Goal: Task Accomplishment & Management: Complete application form

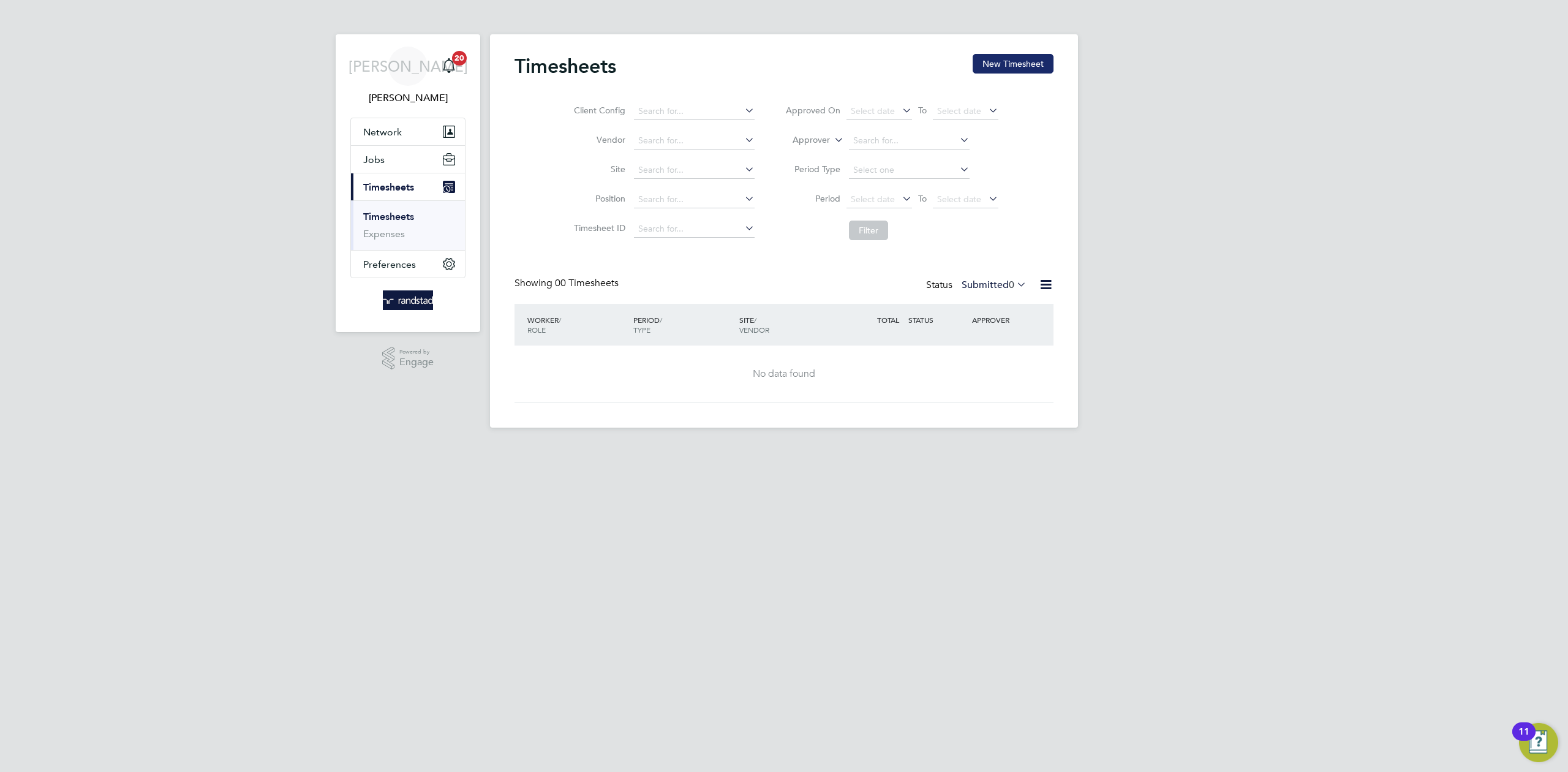
click at [1008, 73] on button "New Timesheet" at bounding box center [1012, 63] width 80 height 20
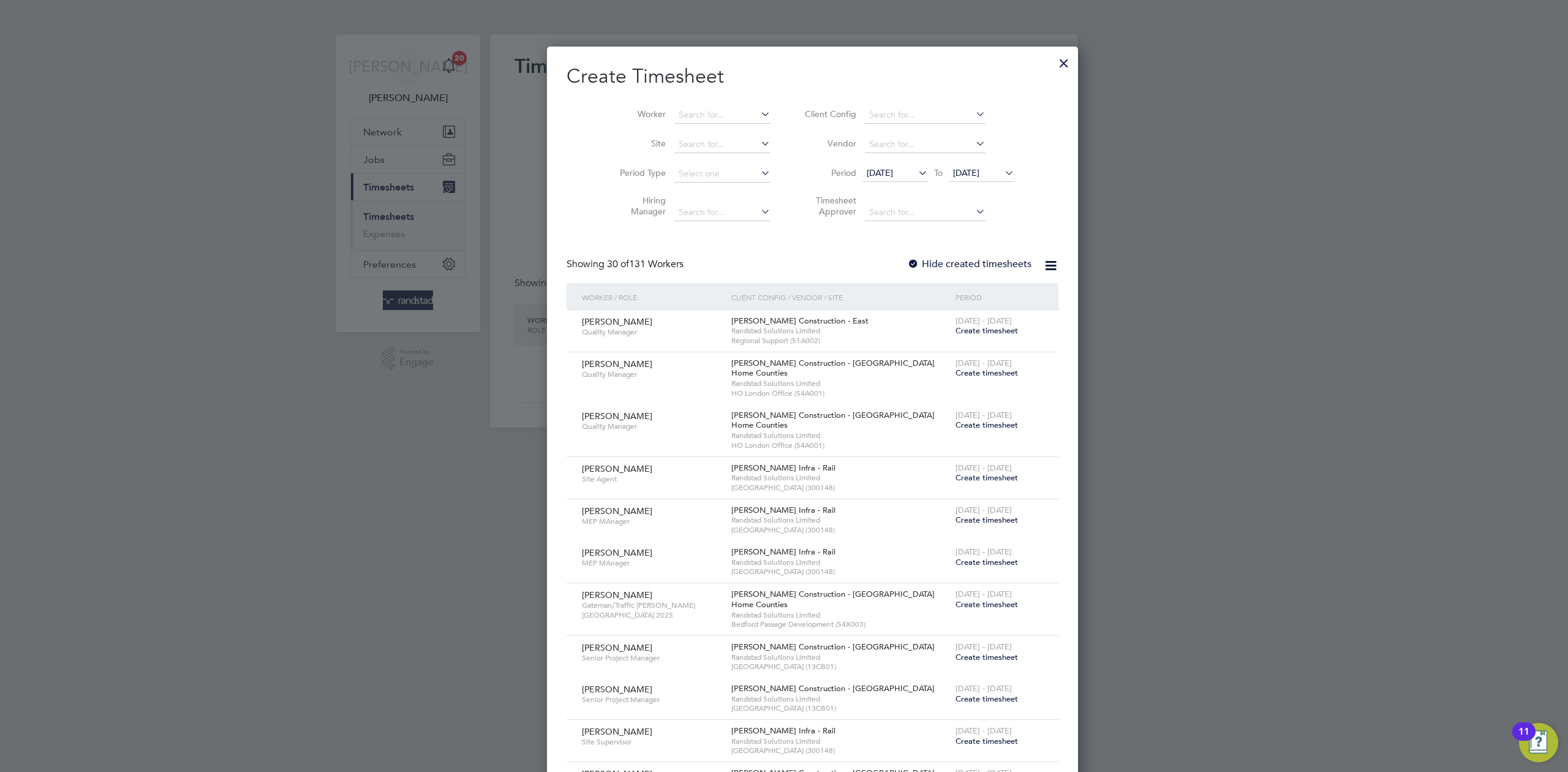
scroll to position [2632, 474]
click at [678, 106] on input at bounding box center [722, 115] width 96 height 17
click at [697, 145] on li "[PERSON_NAME]" at bounding box center [698, 148] width 107 height 16
type input "[PERSON_NAME]"
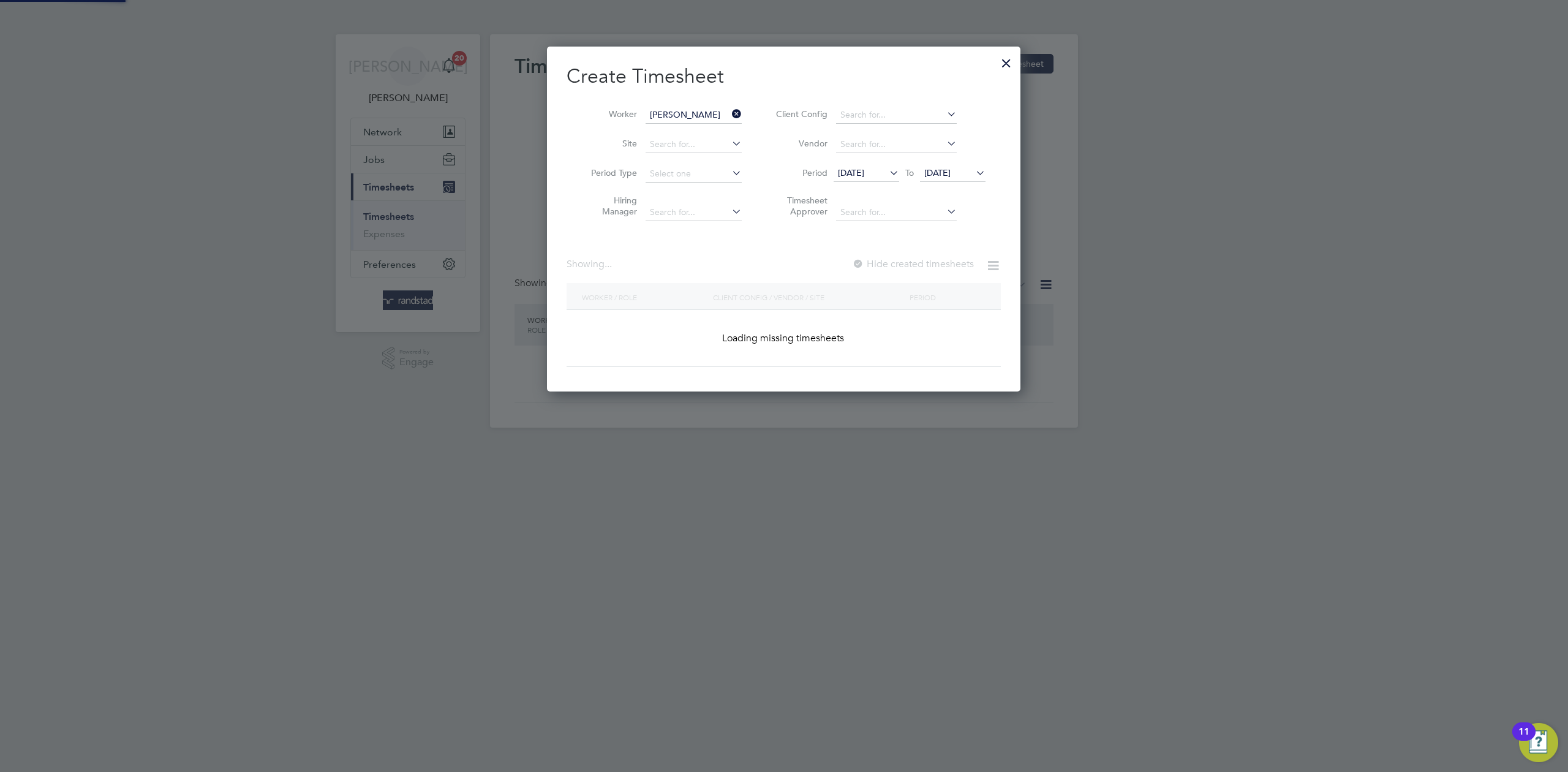
scroll to position [395, 474]
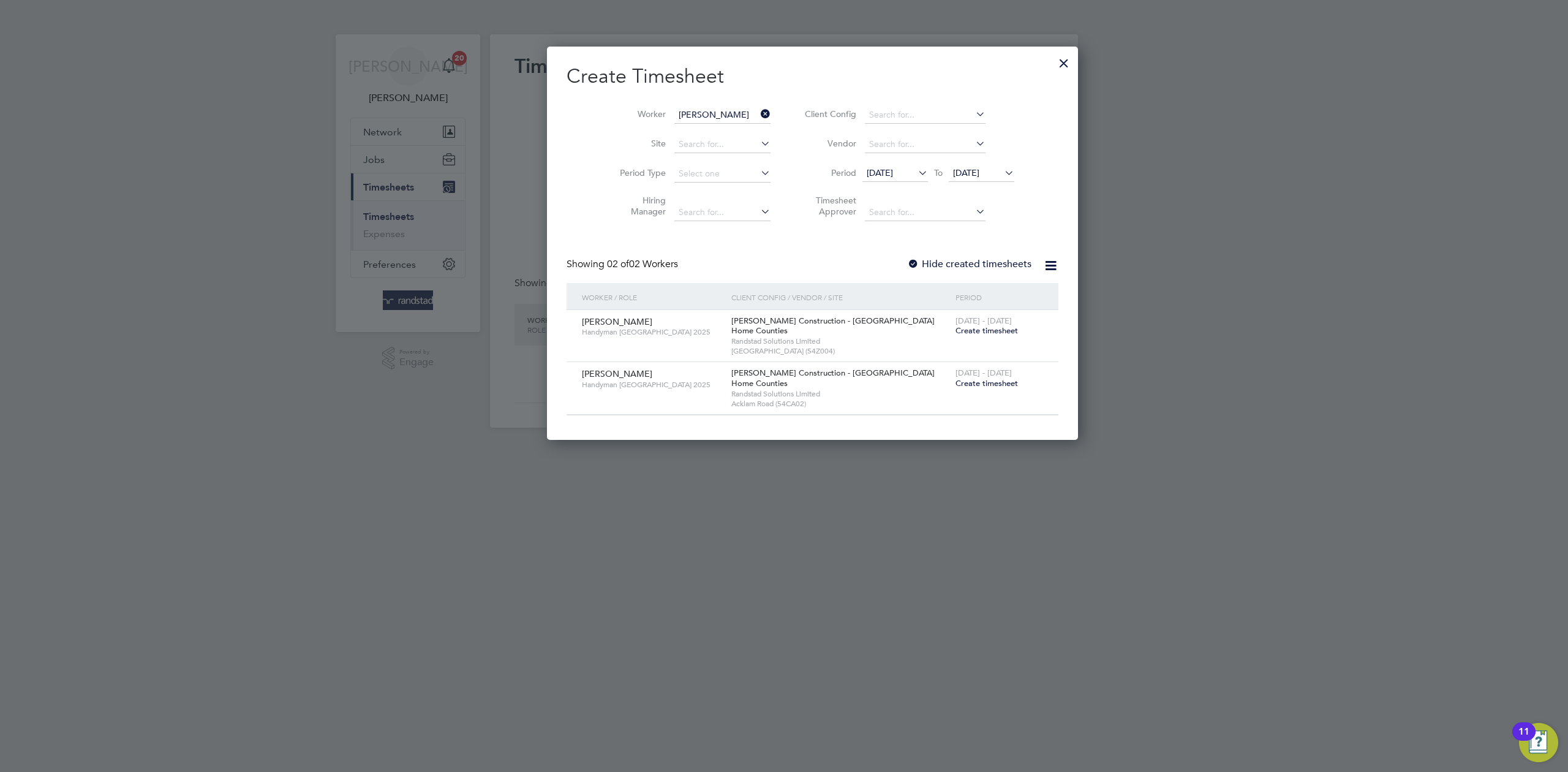
click at [955, 385] on span "Create timesheet" at bounding box center [986, 383] width 62 height 10
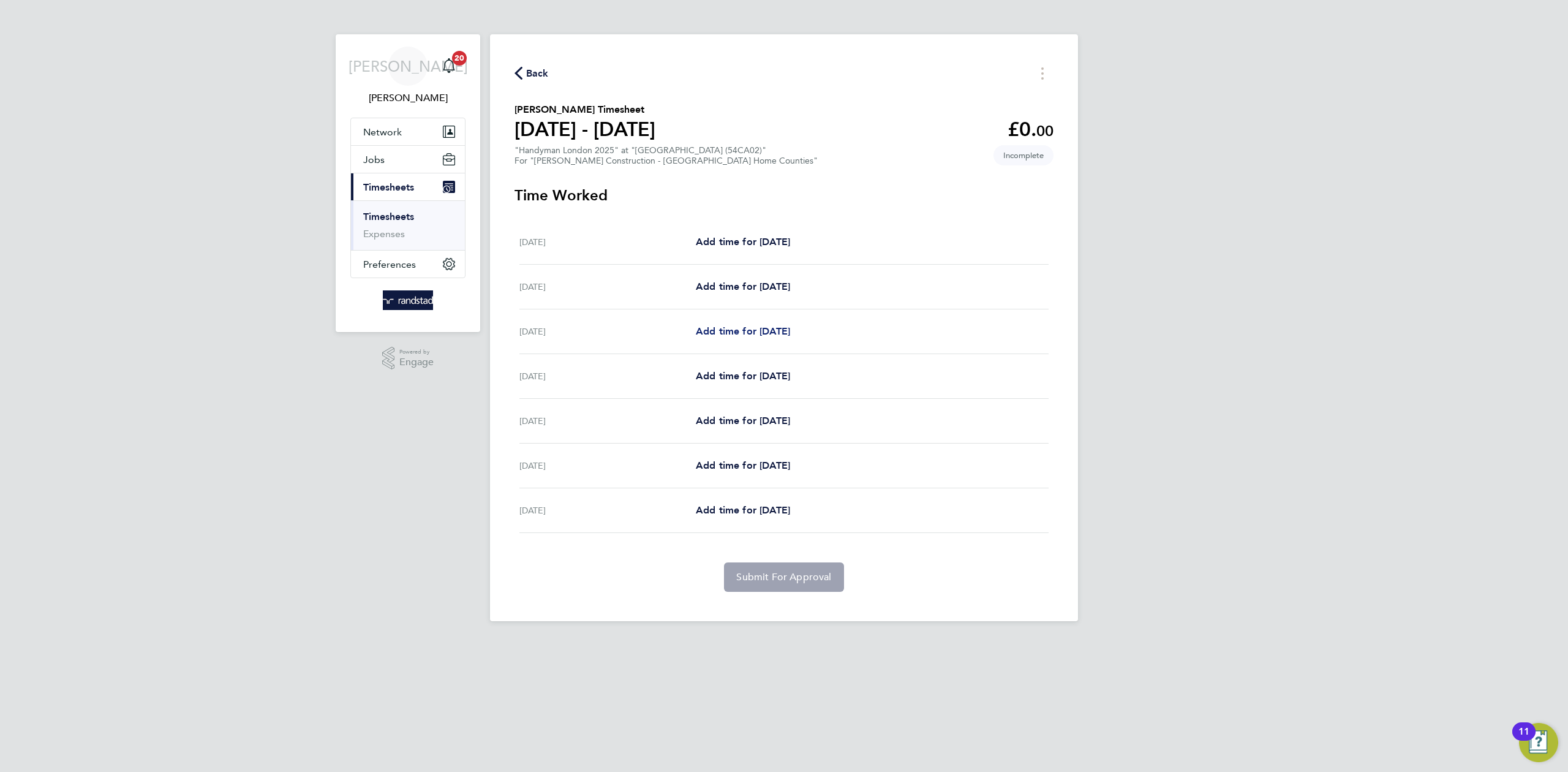
click at [767, 331] on span "Add time for [DATE]" at bounding box center [742, 331] width 94 height 11
select select "30"
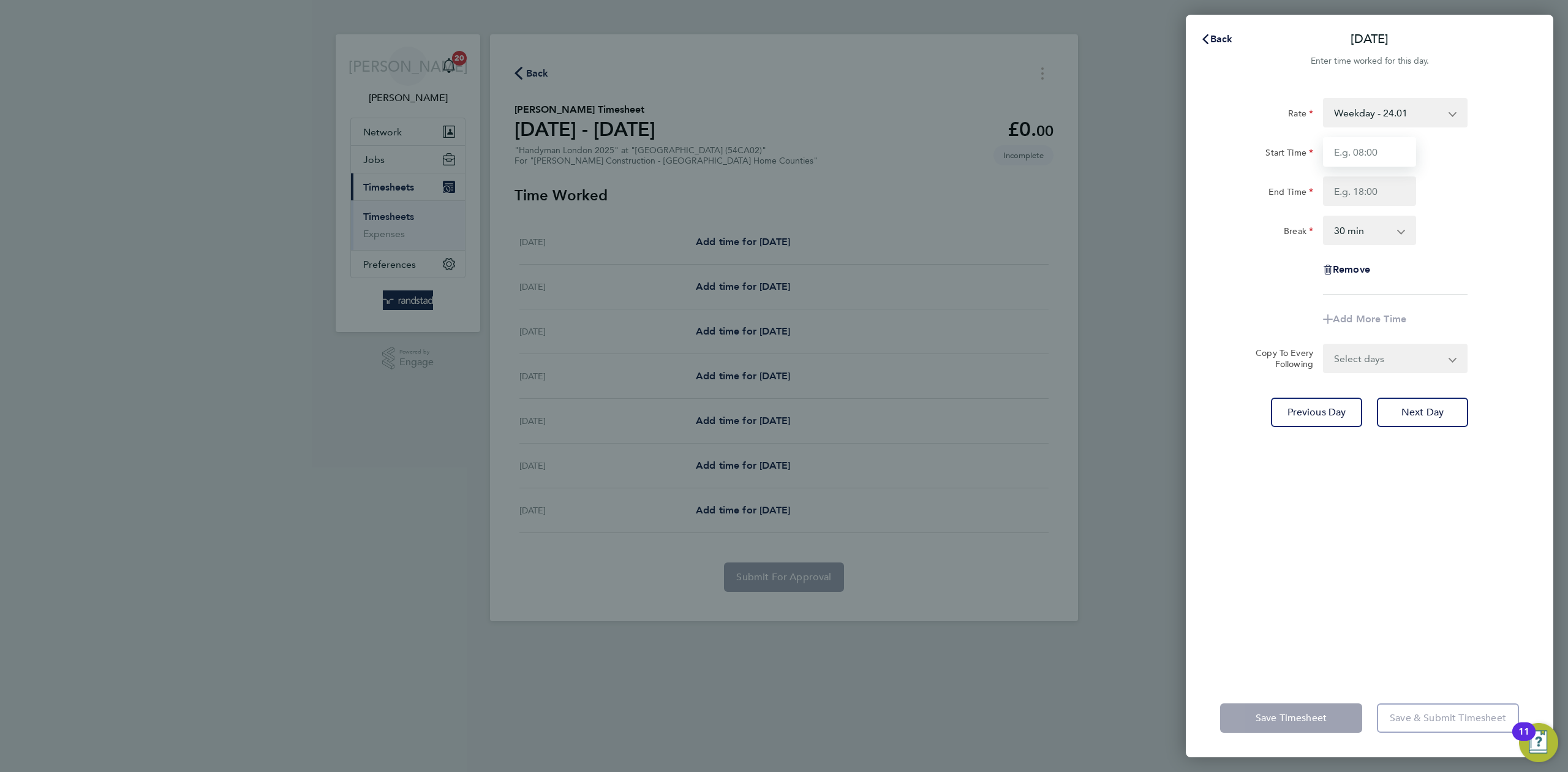
click at [1378, 150] on input "Start Time" at bounding box center [1370, 152] width 93 height 29
type input "07:30"
click at [1382, 192] on input "End Time" at bounding box center [1370, 191] width 93 height 29
click at [1349, 192] on input "End Time" at bounding box center [1370, 191] width 93 height 29
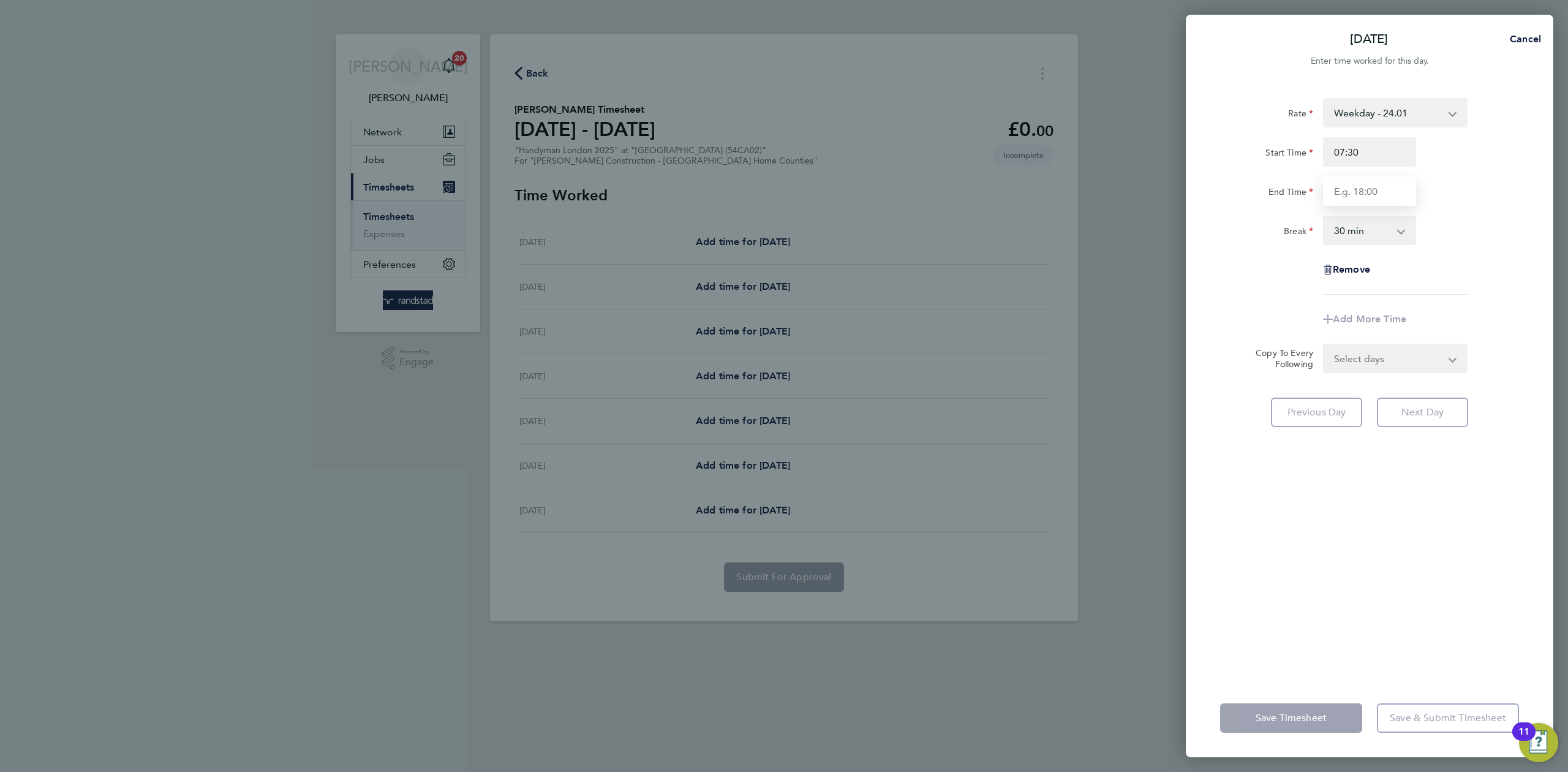
click at [1349, 192] on input "End Time" at bounding box center [1370, 191] width 93 height 29
type input "12:00"
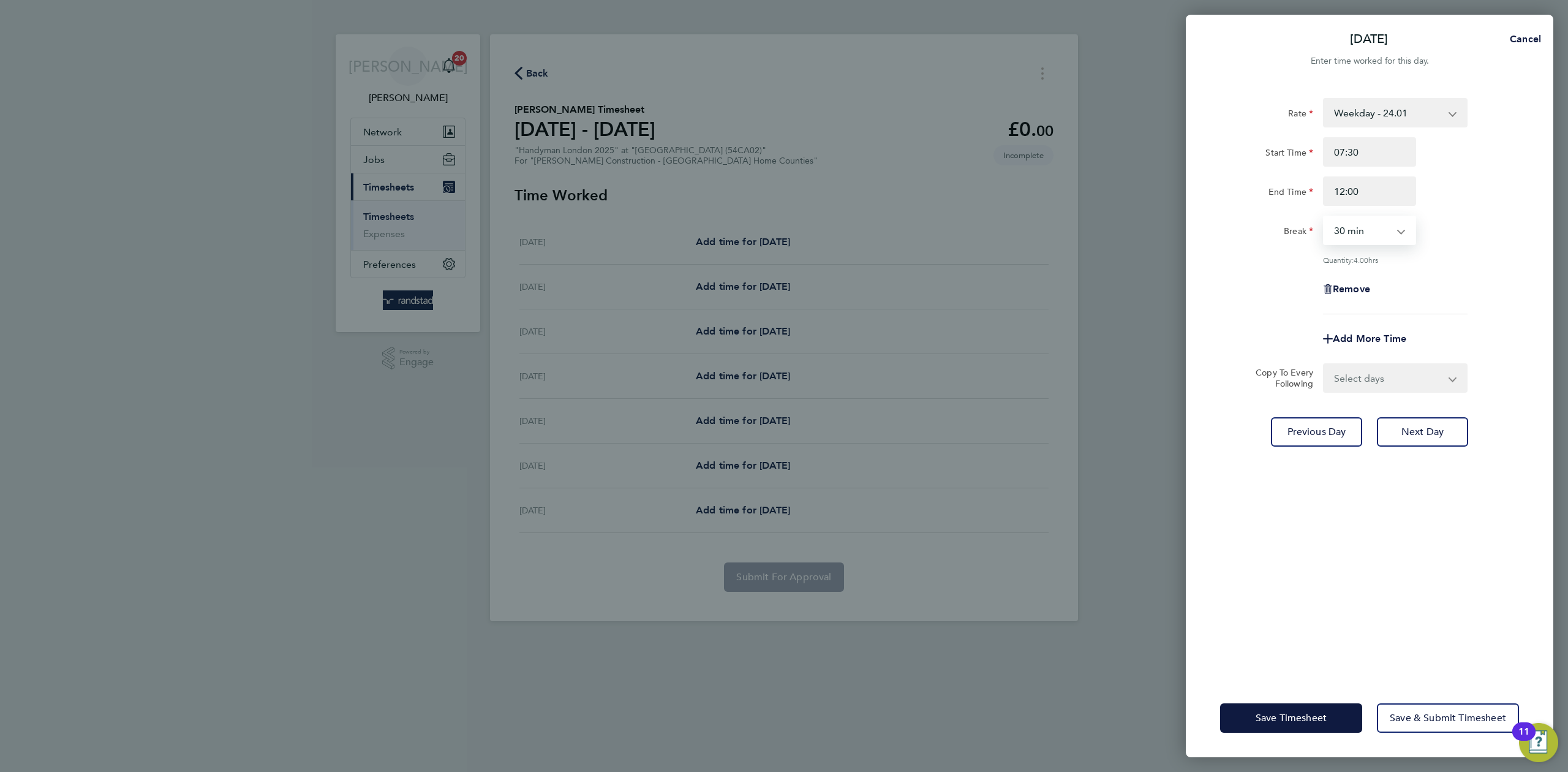
click at [1344, 235] on select "0 min 15 min 30 min 45 min 60 min 75 min 90 min" at bounding box center [1362, 230] width 76 height 27
select select "0"
click at [1324, 217] on select "0 min 15 min 30 min 45 min 60 min 75 min 90 min" at bounding box center [1362, 230] width 76 height 27
click at [1494, 253] on div "Rate Weekday - 24.01 OT1 - 35.15 Overtime 2 - 46.00 Start Time 07:30 End Time 1…" at bounding box center [1369, 206] width 299 height 216
click at [1280, 712] on span "Save Timesheet" at bounding box center [1291, 718] width 71 height 12
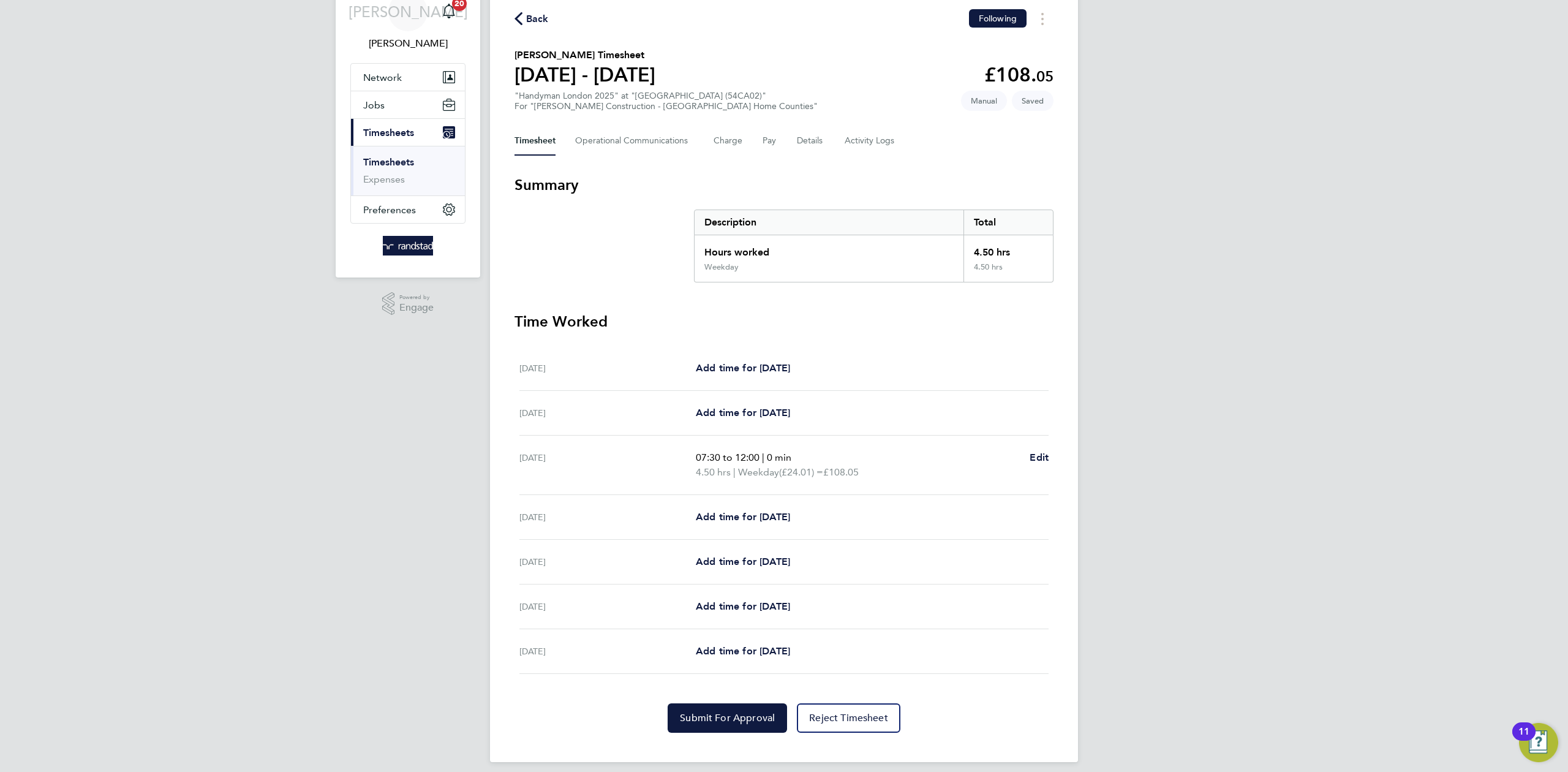
scroll to position [66, 0]
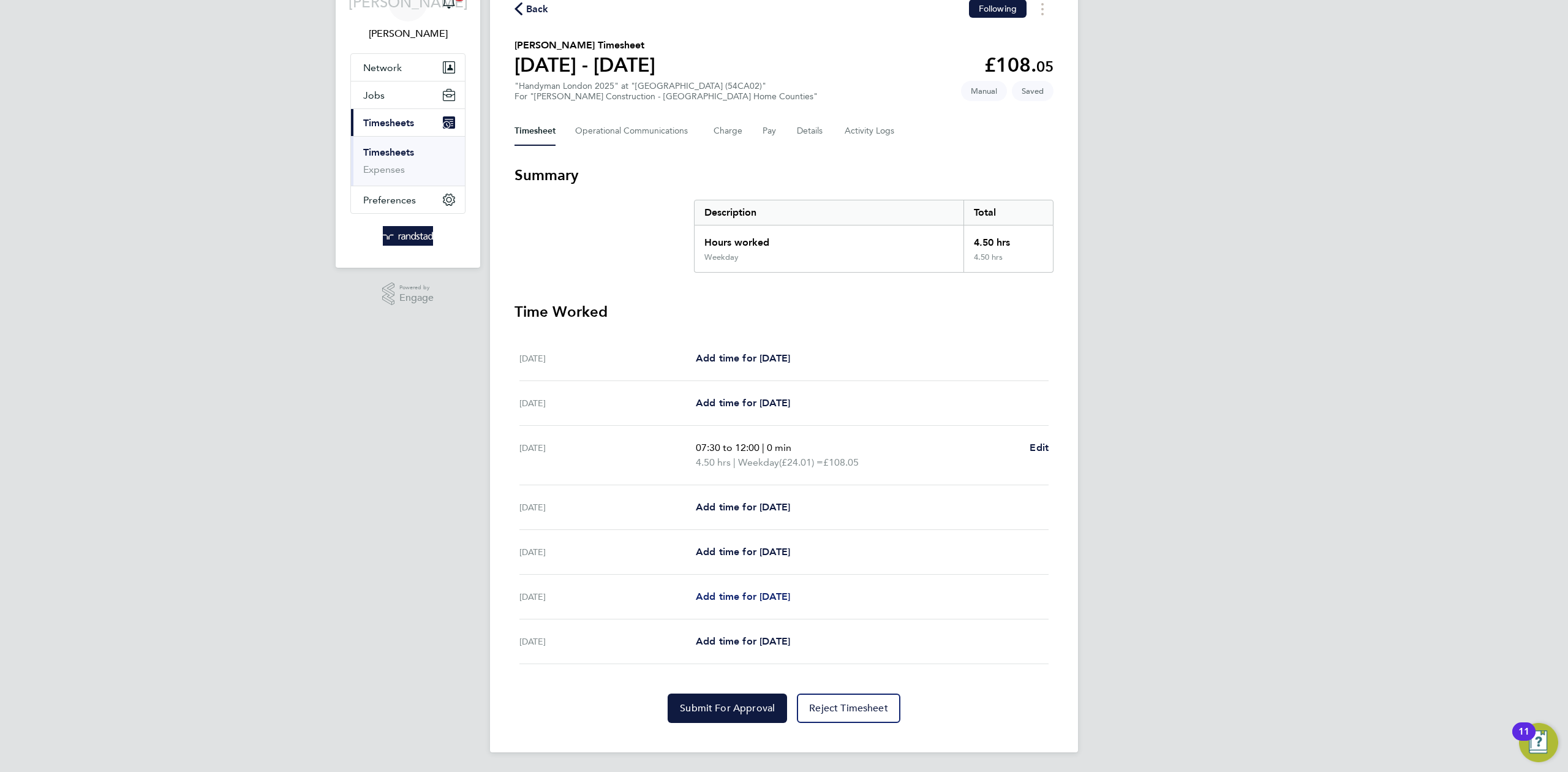
click at [774, 591] on span "Add time for [DATE]" at bounding box center [742, 595] width 94 height 11
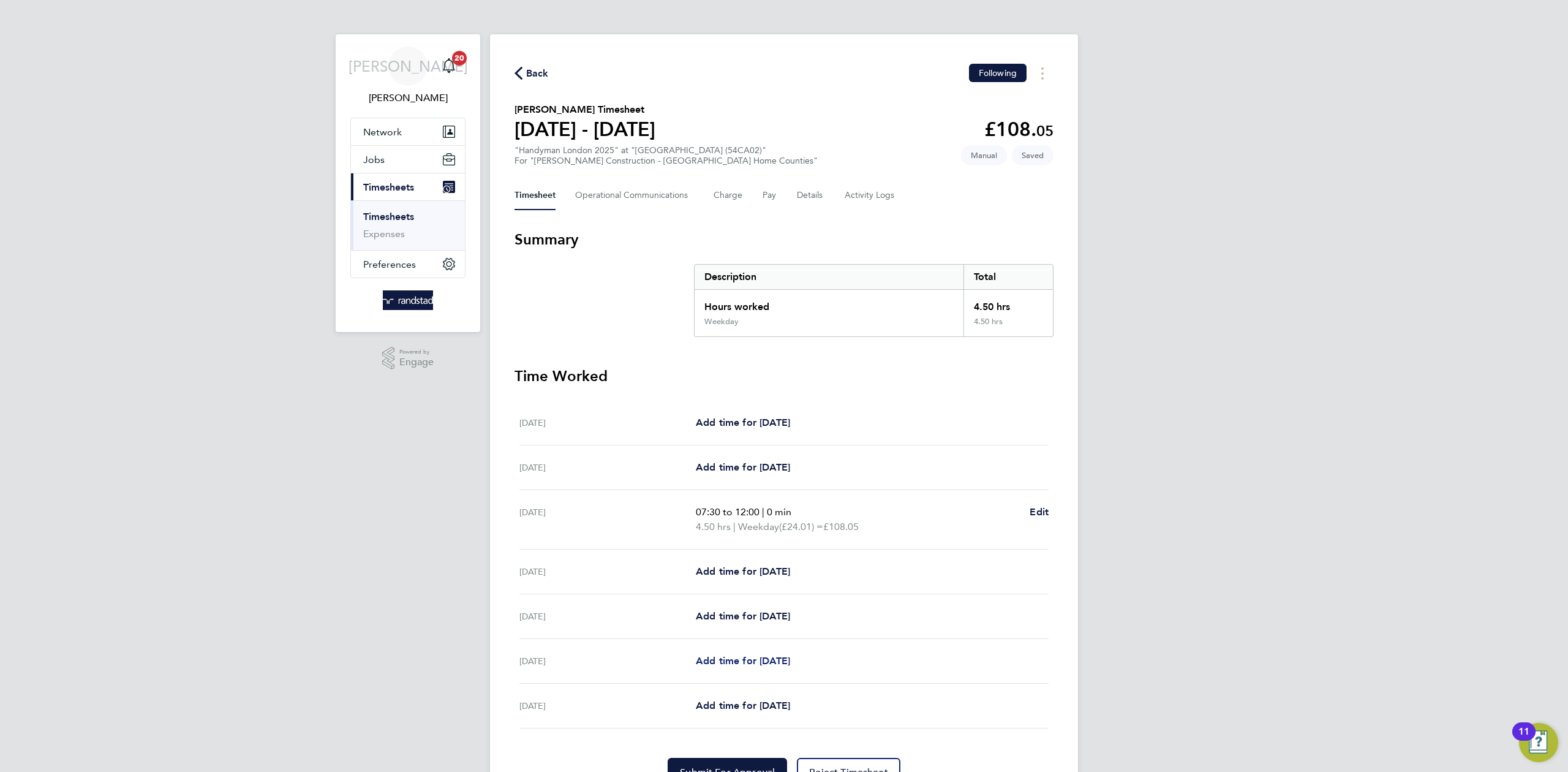
select select "30"
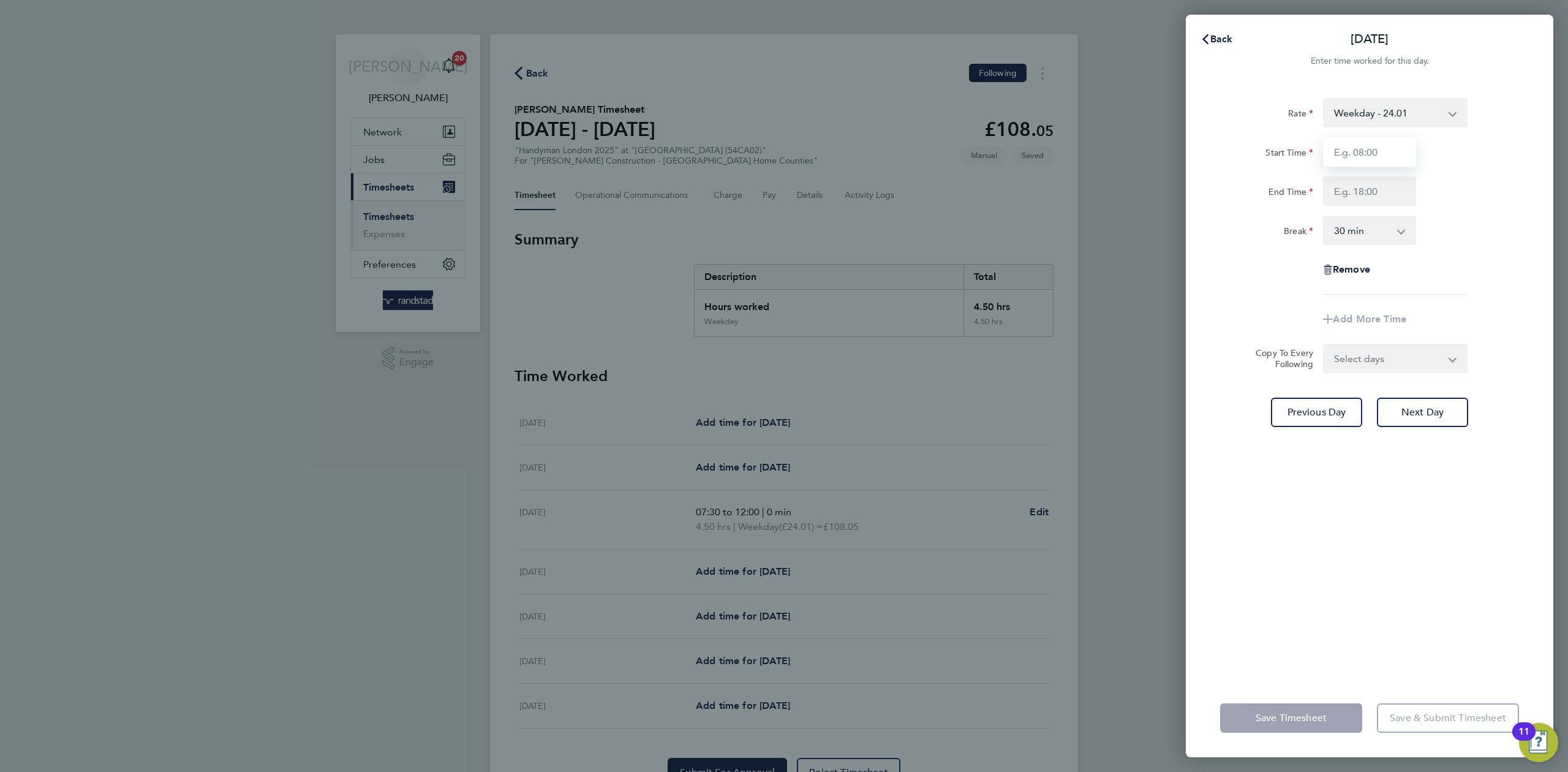
click at [1372, 160] on input "Start Time" at bounding box center [1370, 152] width 93 height 29
type input "07:30"
click at [1342, 185] on input "End Time" at bounding box center [1370, 191] width 93 height 29
type input "17:00"
click at [1505, 225] on div "Break 0 min 15 min 30 min 45 min 60 min 75 min 90 min" at bounding box center [1369, 230] width 309 height 29
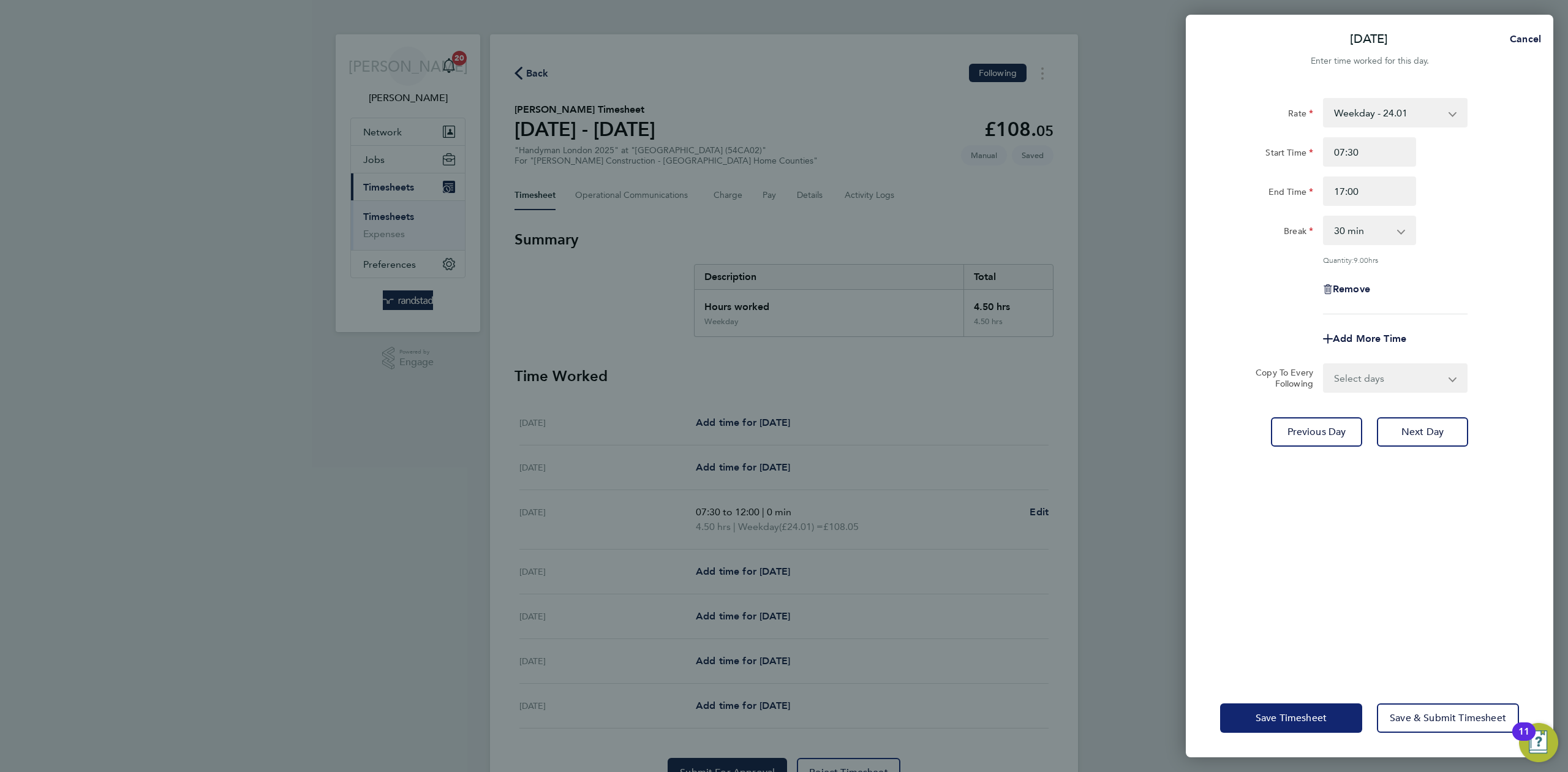
click at [1297, 717] on span "Save Timesheet" at bounding box center [1291, 718] width 71 height 12
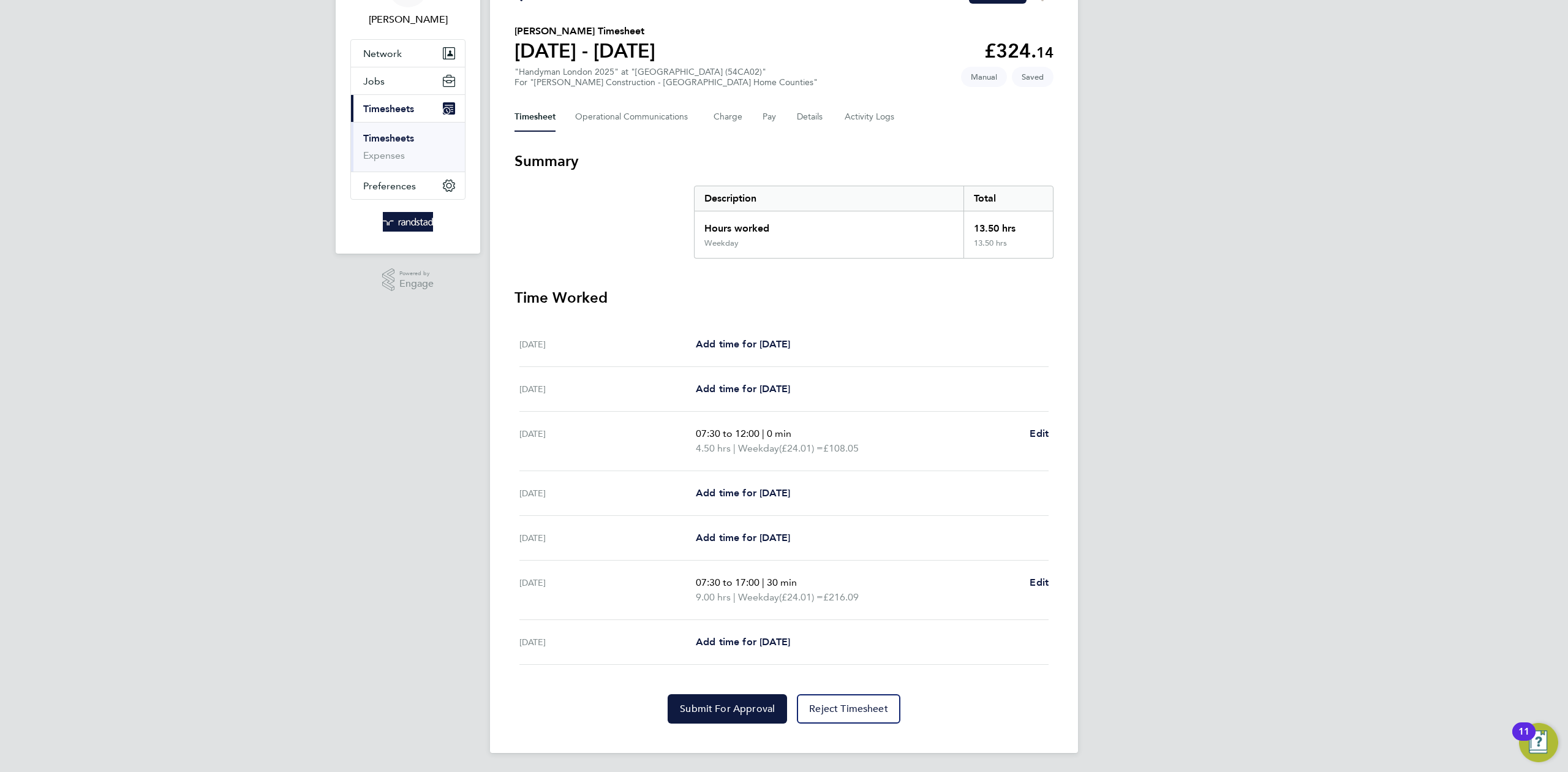
scroll to position [80, 0]
drag, startPoint x: 732, startPoint y: 710, endPoint x: 723, endPoint y: 710, distance: 9.0
click at [730, 710] on span "Submit For Approval" at bounding box center [728, 708] width 95 height 12
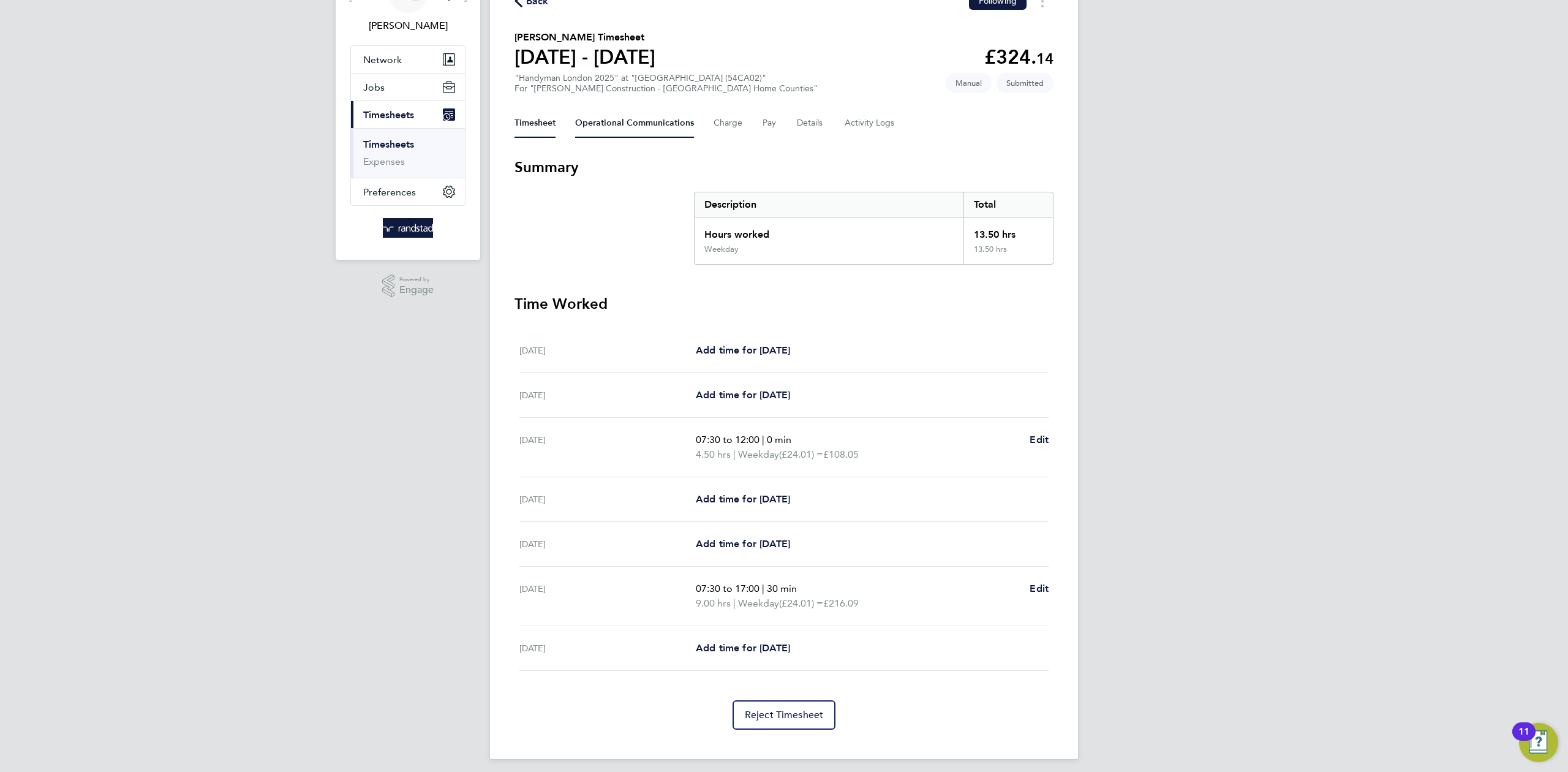
scroll to position [0, 0]
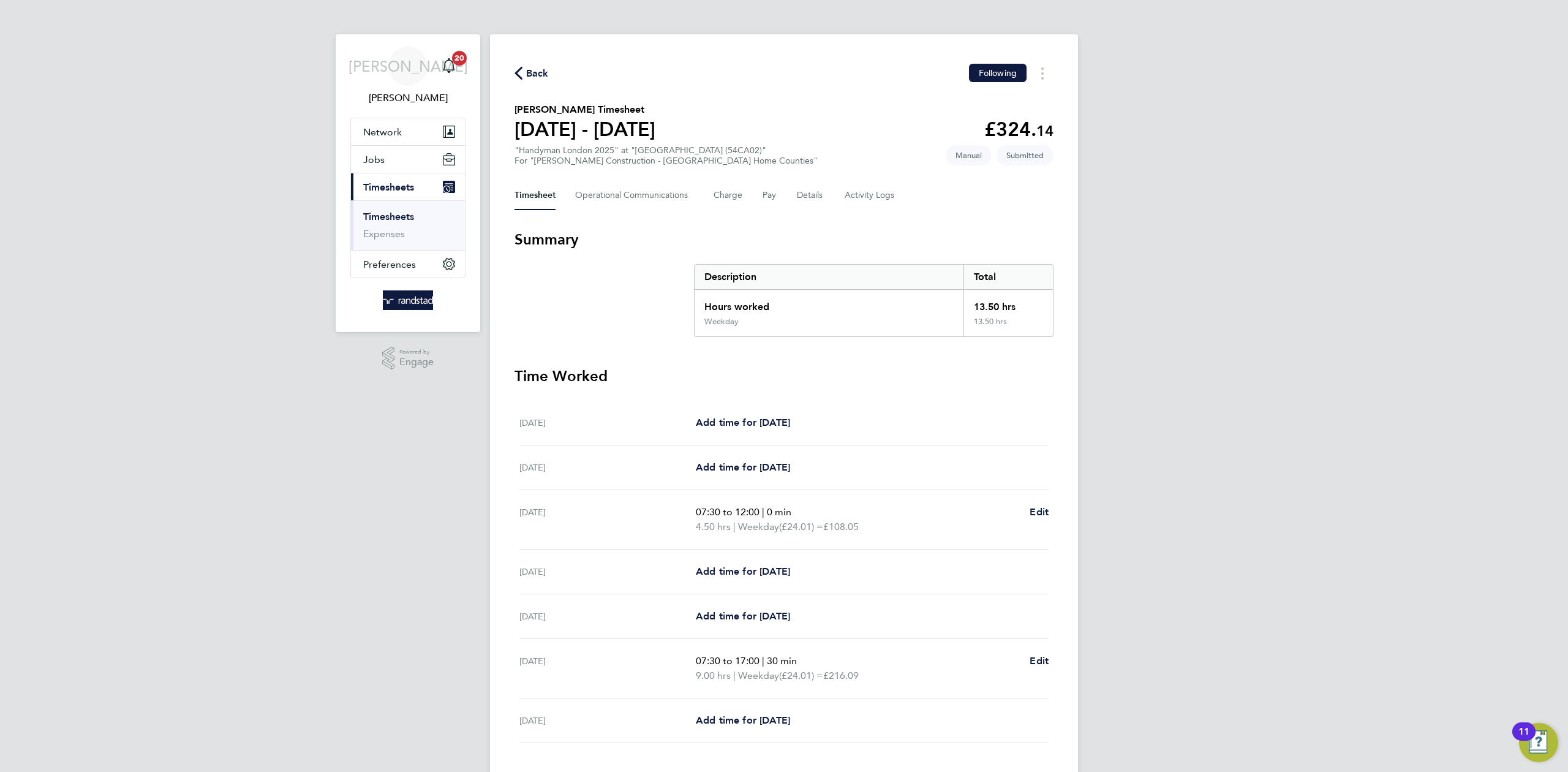
click at [537, 70] on span "Back" at bounding box center [537, 73] width 22 height 15
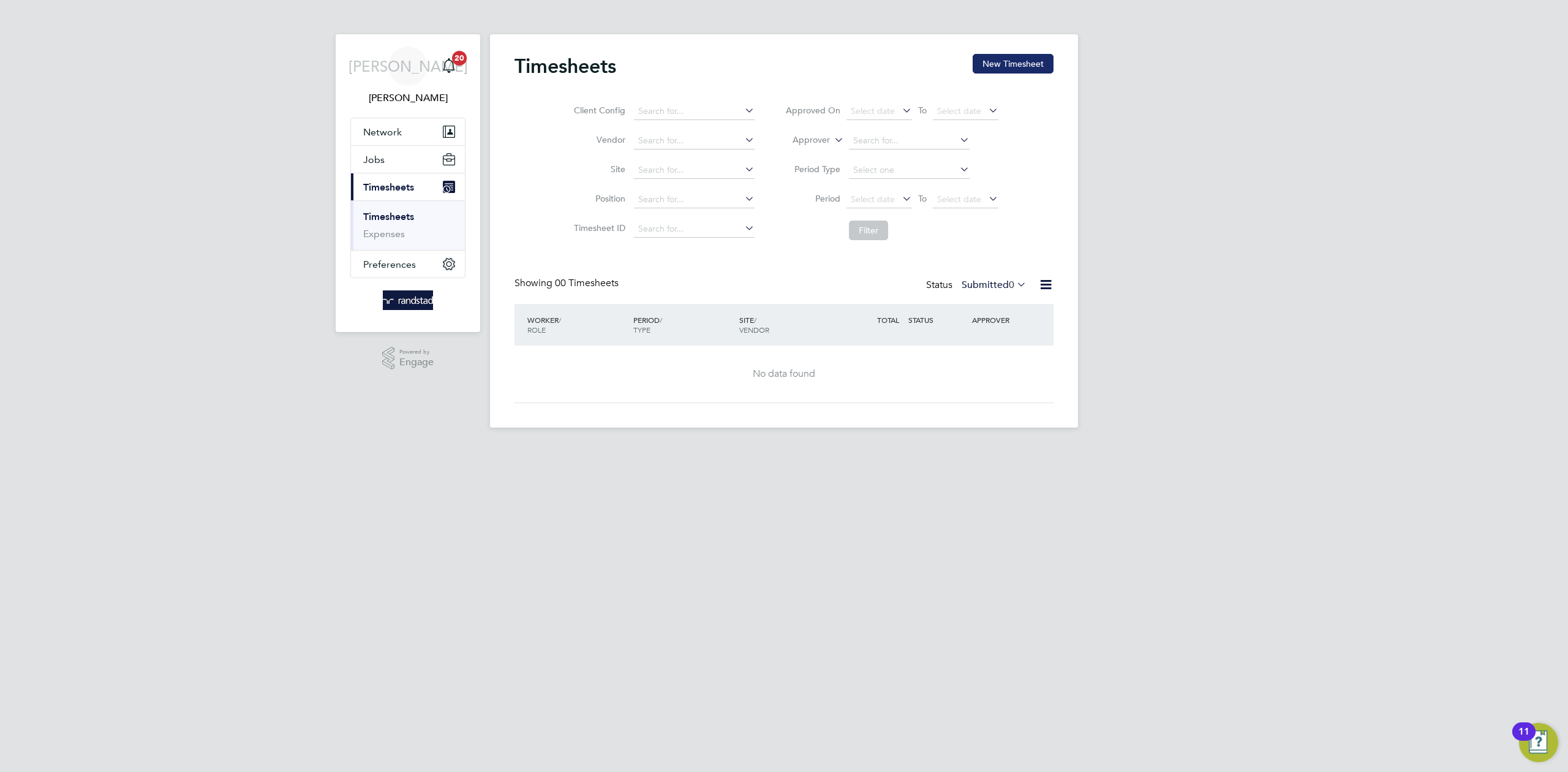
click at [1012, 64] on button "New Timesheet" at bounding box center [1012, 63] width 80 height 20
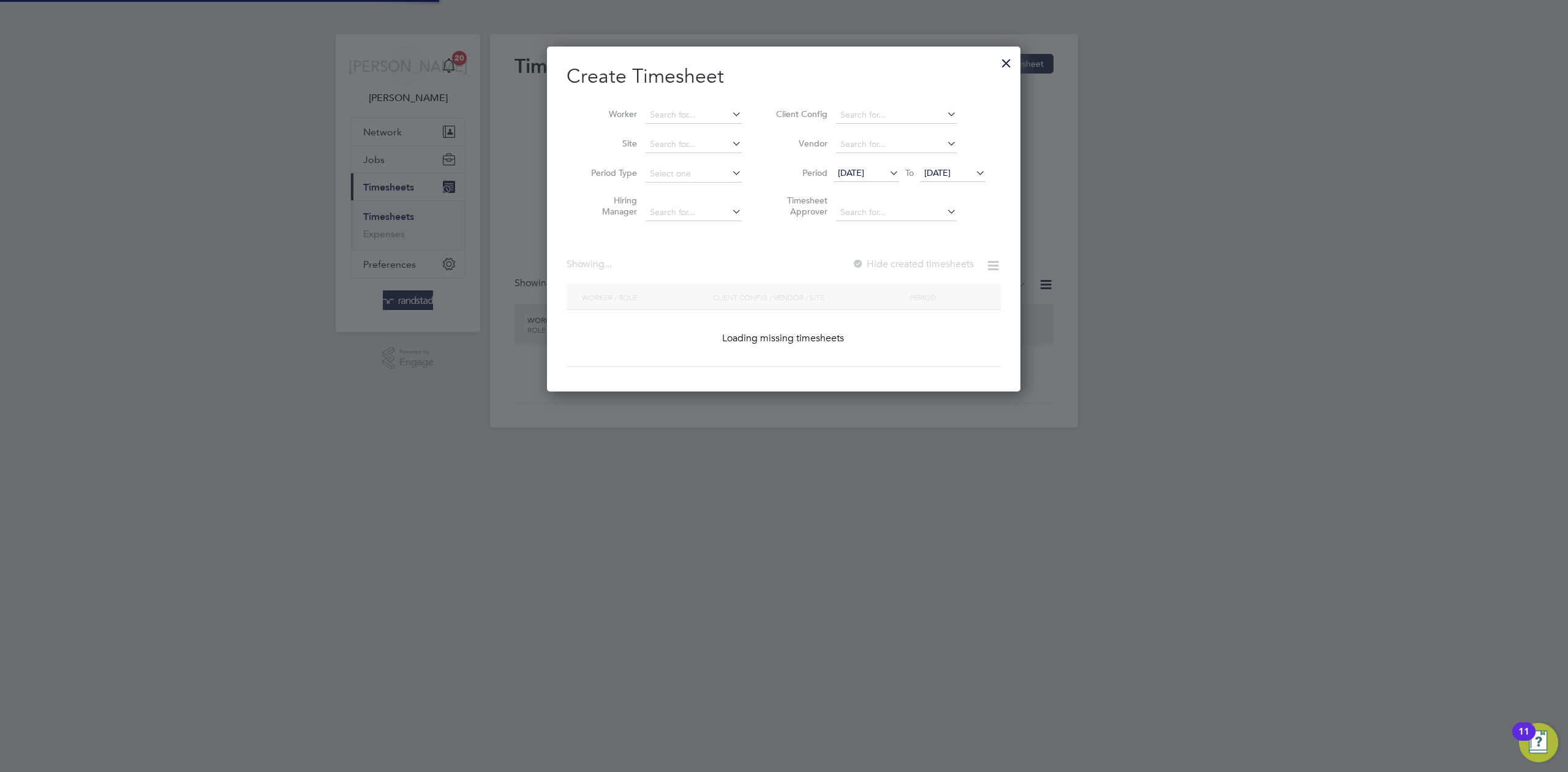
scroll to position [345, 474]
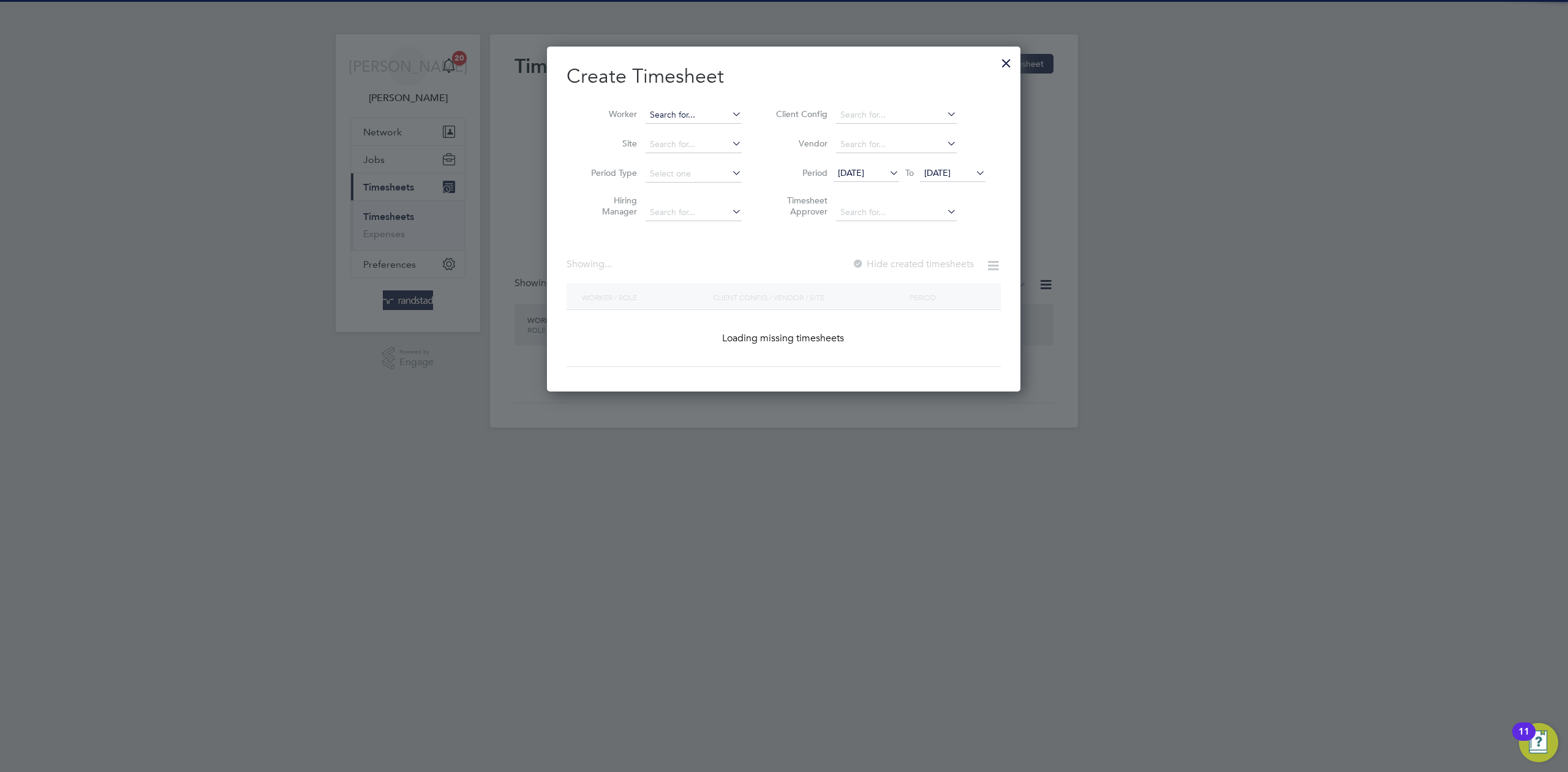
click at [696, 110] on input at bounding box center [693, 115] width 96 height 17
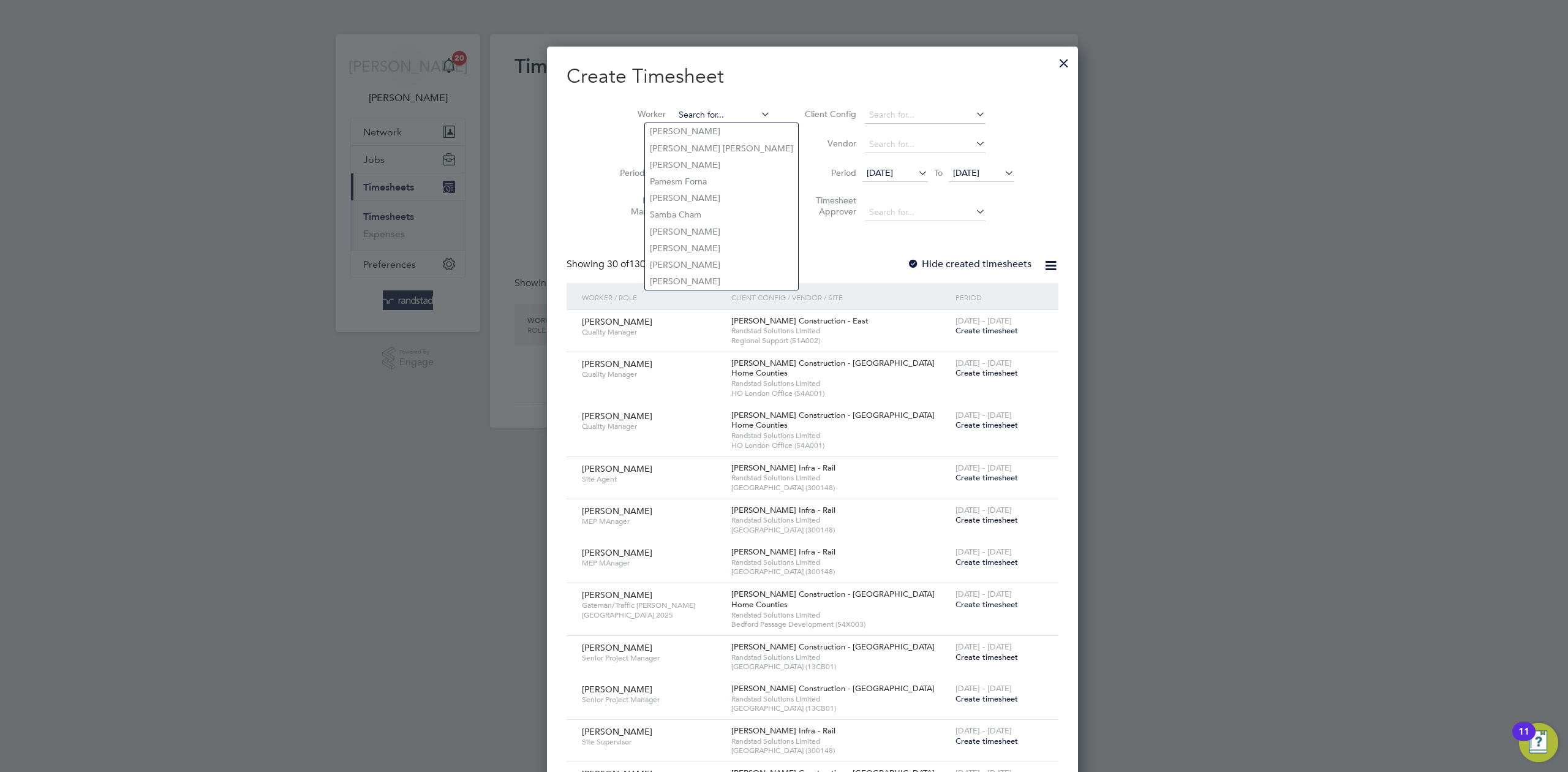
scroll to position [2632, 474]
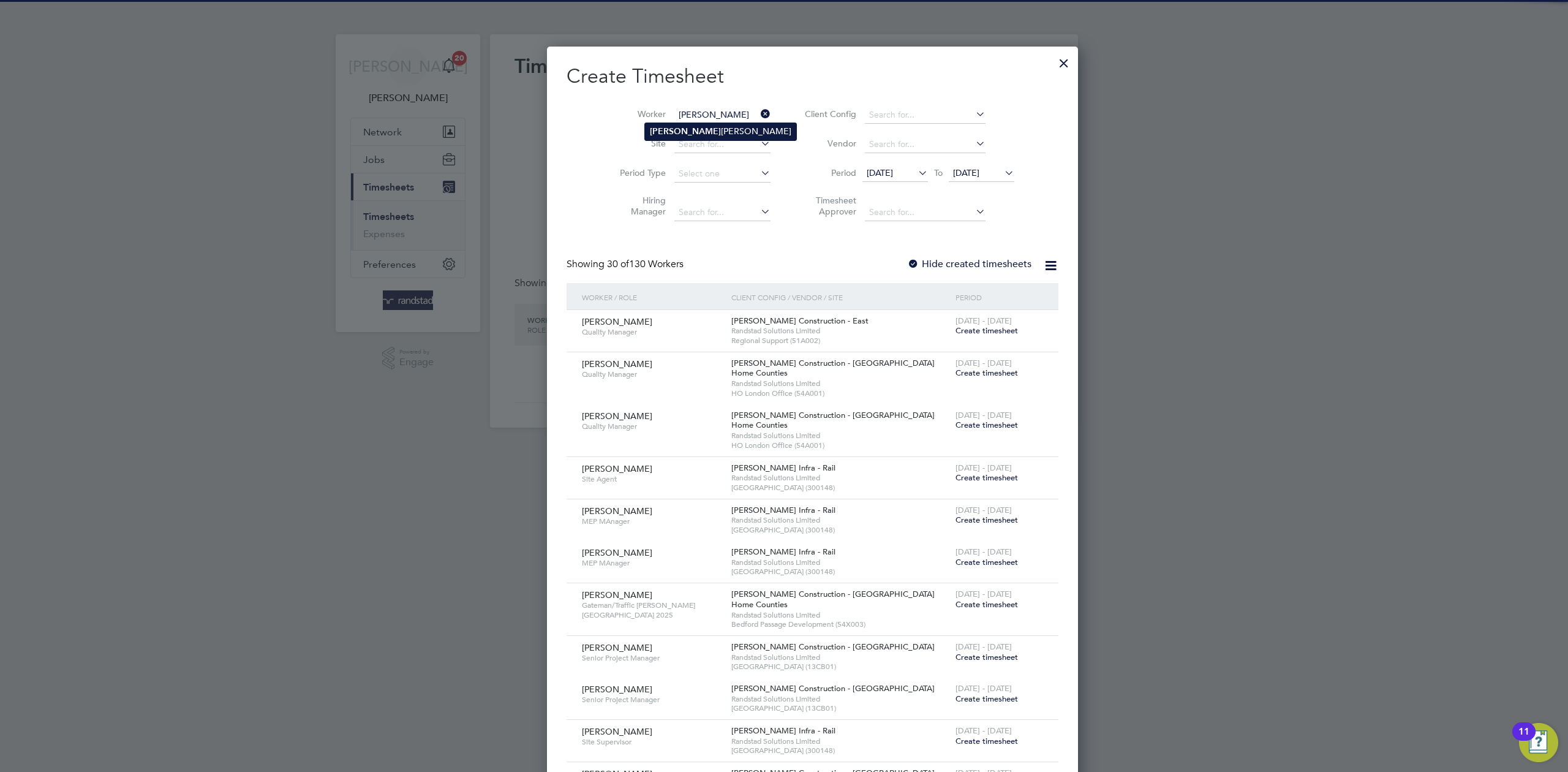
click at [681, 132] on li "[PERSON_NAME]" at bounding box center [720, 131] width 151 height 16
type input "[PERSON_NAME]"
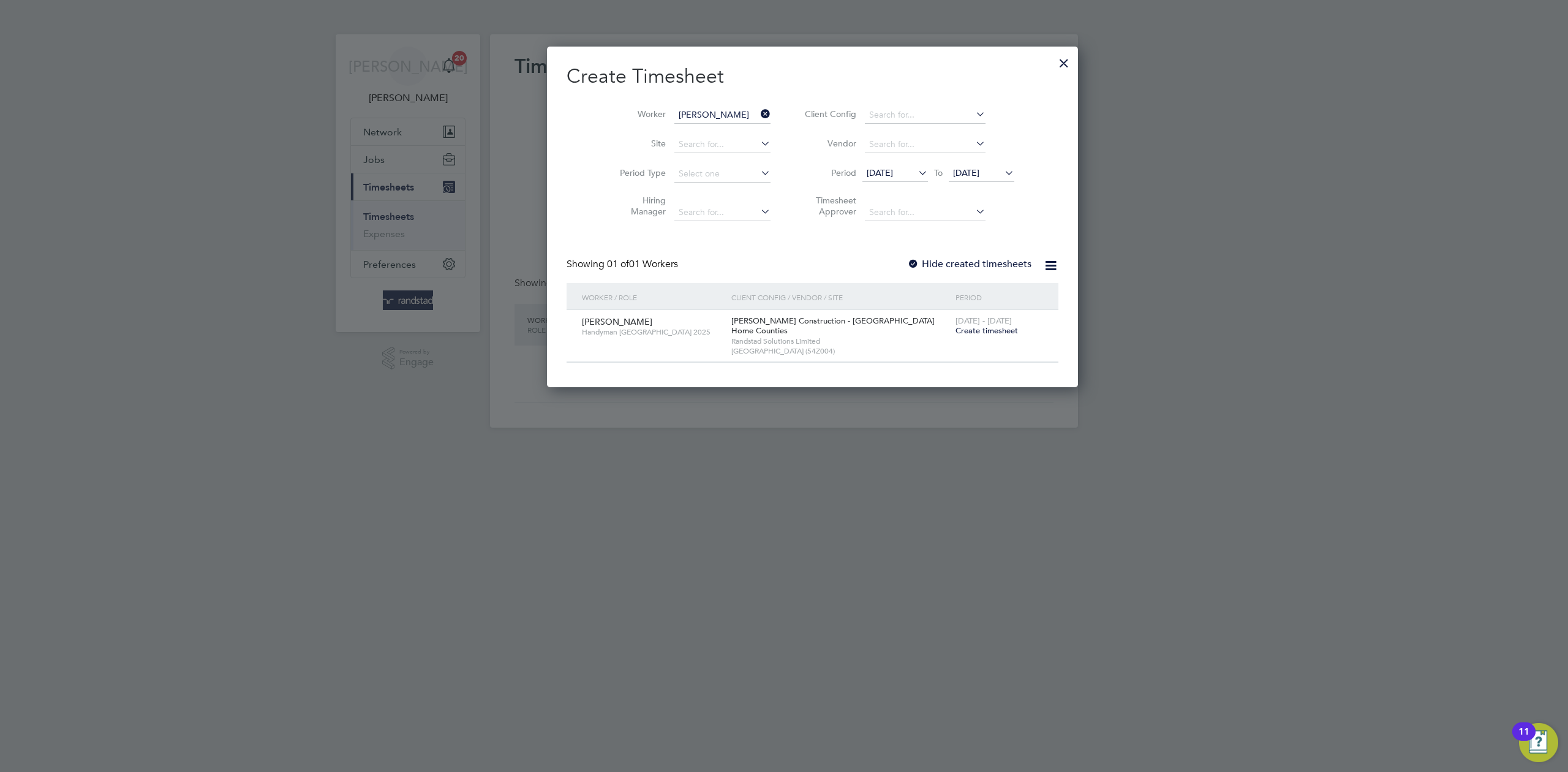
scroll to position [342, 474]
click at [955, 331] on span "Create timesheet" at bounding box center [986, 331] width 62 height 10
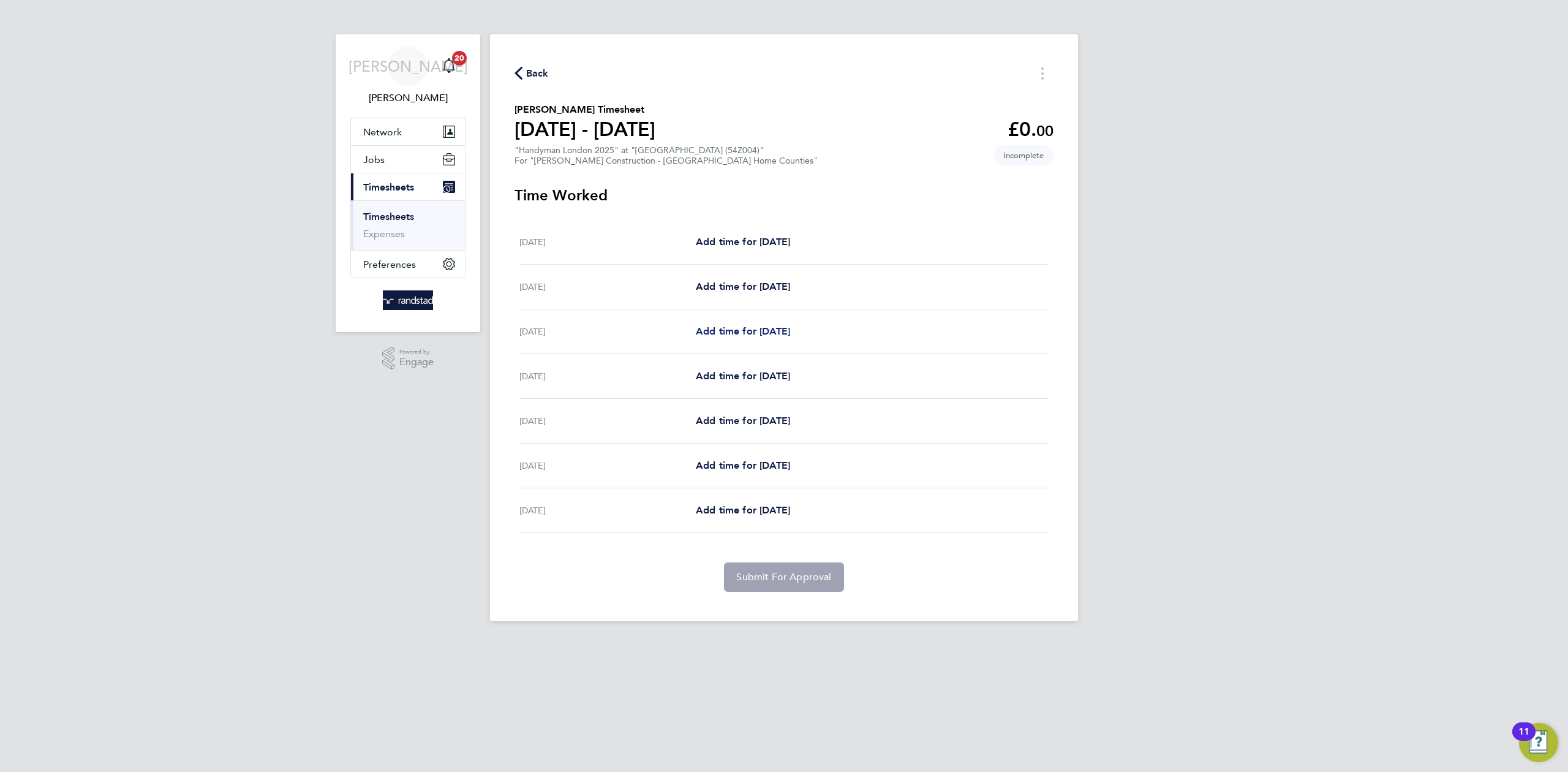
click at [768, 328] on span "Add time for [DATE]" at bounding box center [742, 331] width 94 height 11
select select "30"
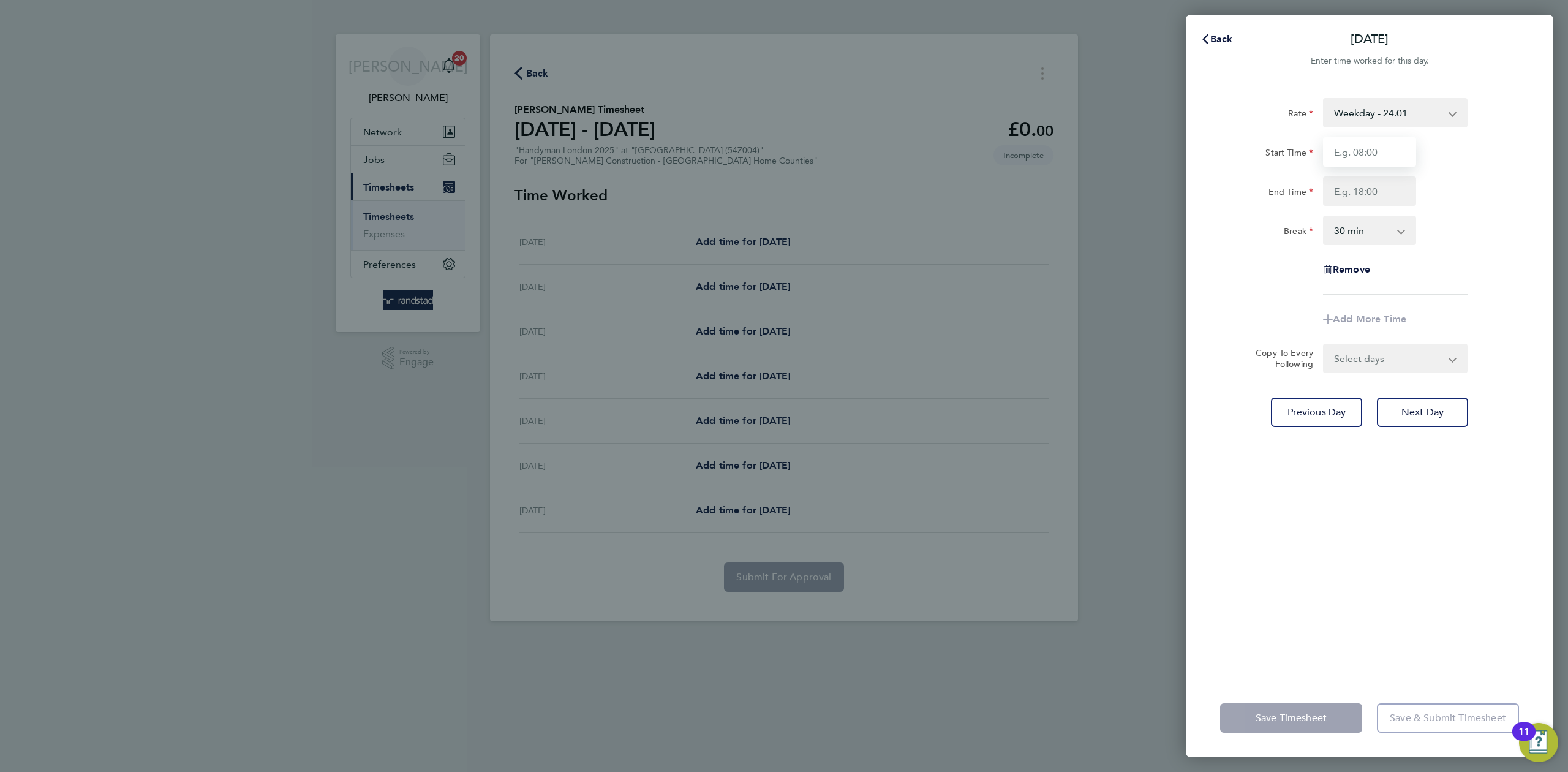
click at [1378, 157] on input "Start Time" at bounding box center [1370, 152] width 93 height 29
type input "12:30"
click at [1358, 188] on input "End Time" at bounding box center [1370, 191] width 93 height 29
type input "17:00"
drag, startPoint x: 1360, startPoint y: 223, endPoint x: 1371, endPoint y: 229, distance: 12.5
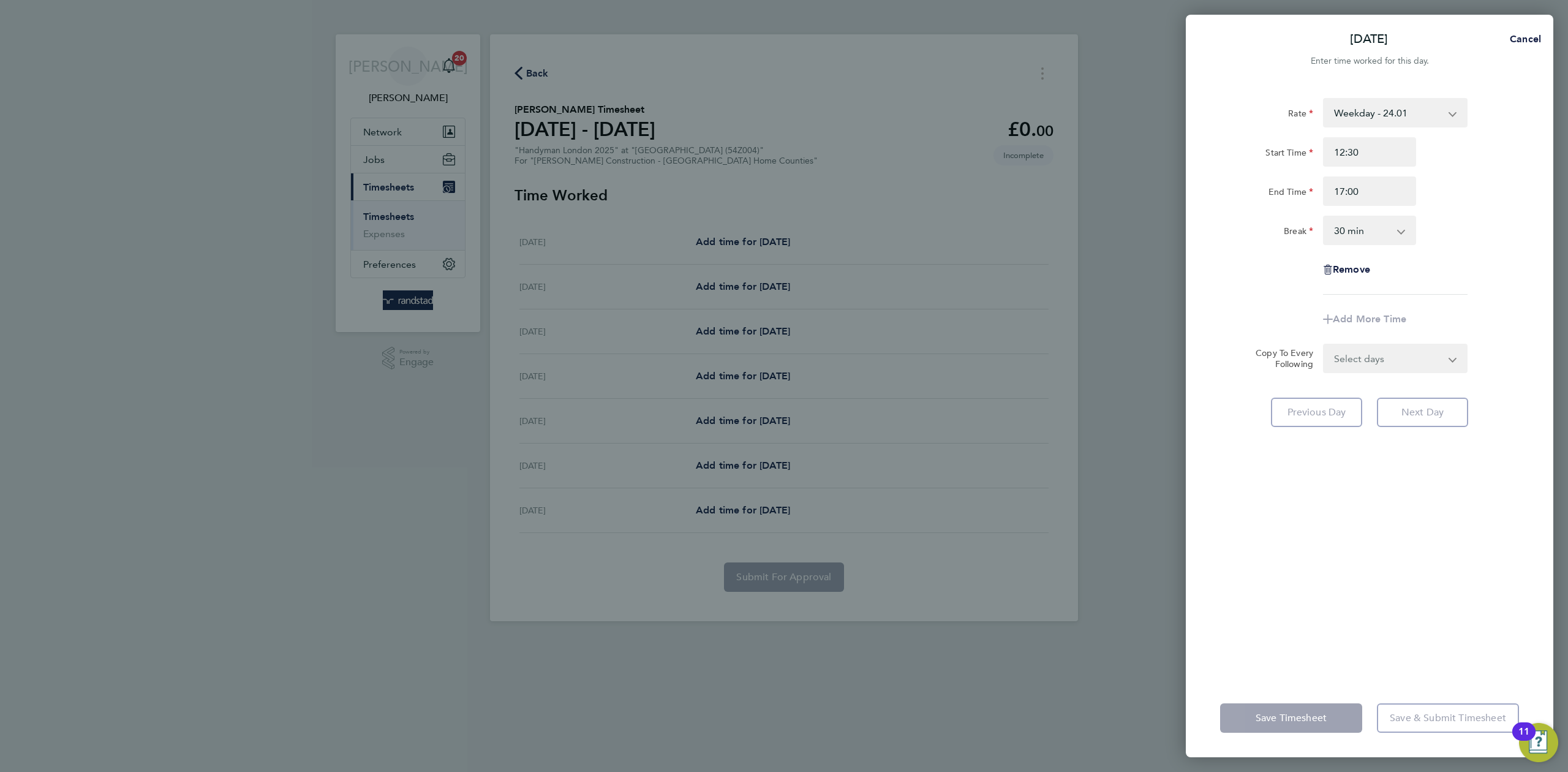
click at [1362, 223] on select "0 min 15 min 30 min 45 min 60 min 75 min 90 min" at bounding box center [1362, 230] width 76 height 27
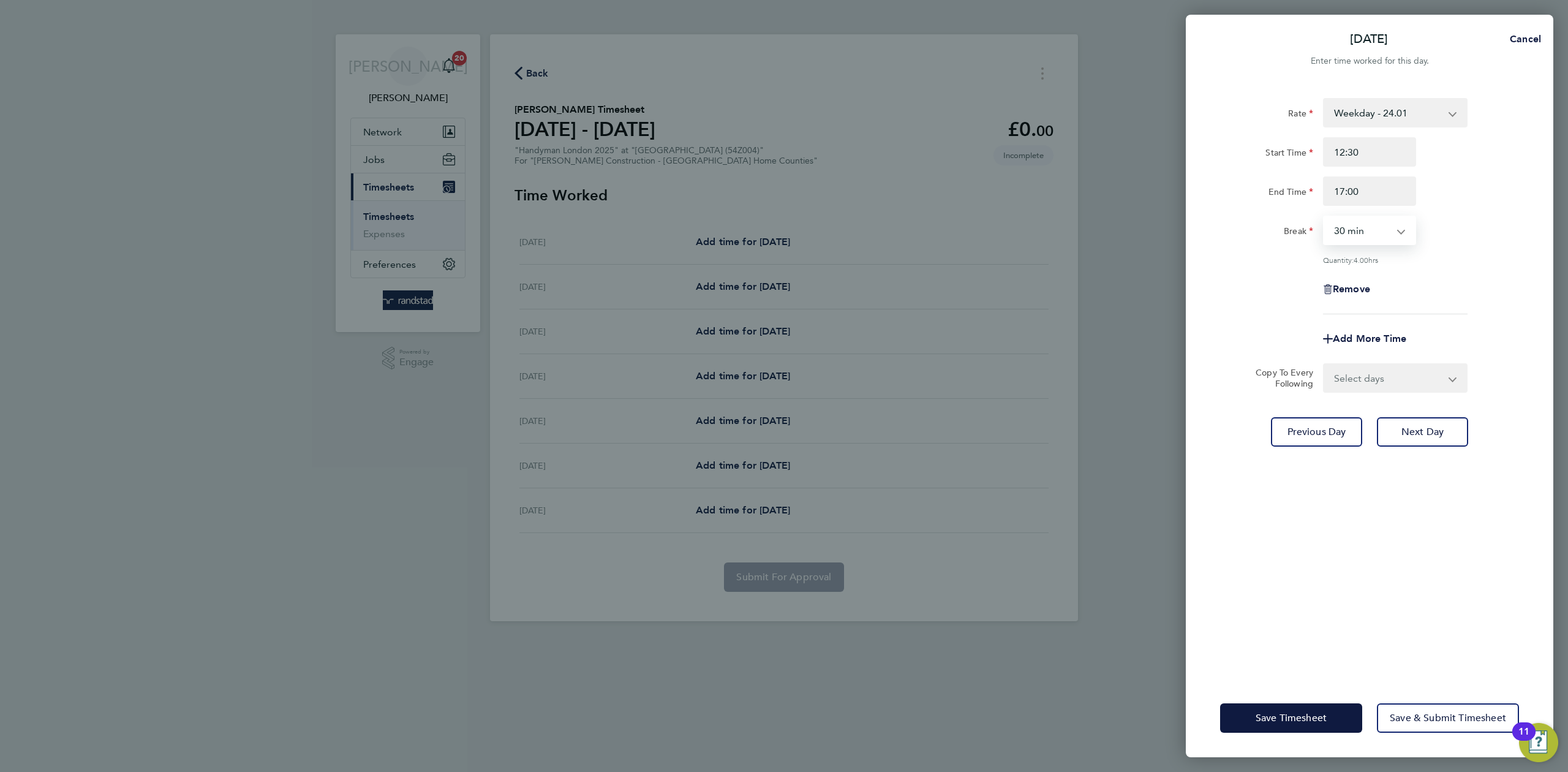
select select "0"
click at [1324, 217] on select "0 min 15 min 30 min 45 min 60 min 75 min 90 min" at bounding box center [1362, 230] width 76 height 27
click at [1492, 220] on div "Break 0 min 15 min 30 min 45 min 60 min 75 min 90 min" at bounding box center [1369, 230] width 309 height 29
click at [1282, 716] on span "Save Timesheet" at bounding box center [1291, 718] width 71 height 12
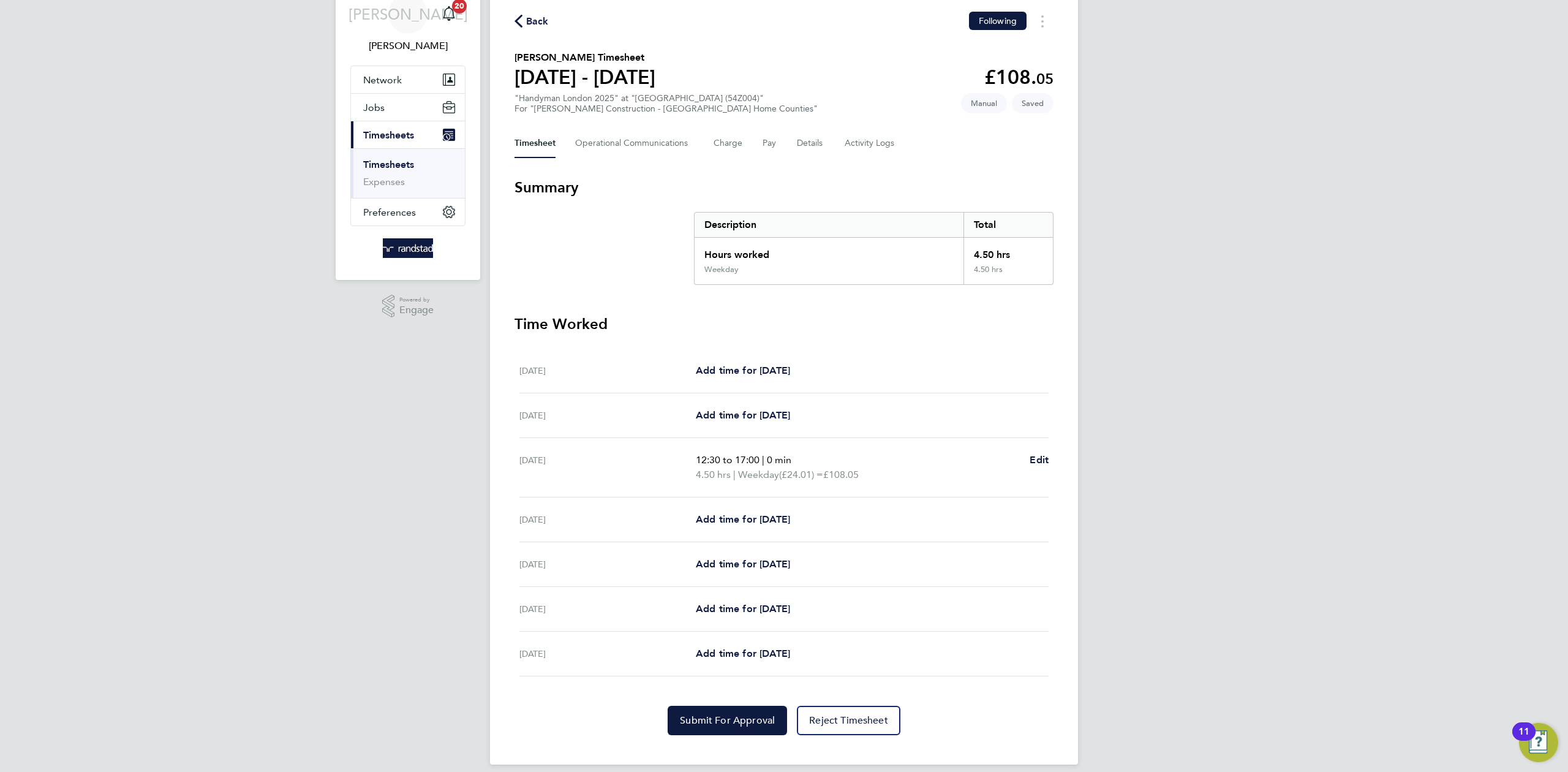
scroll to position [66, 0]
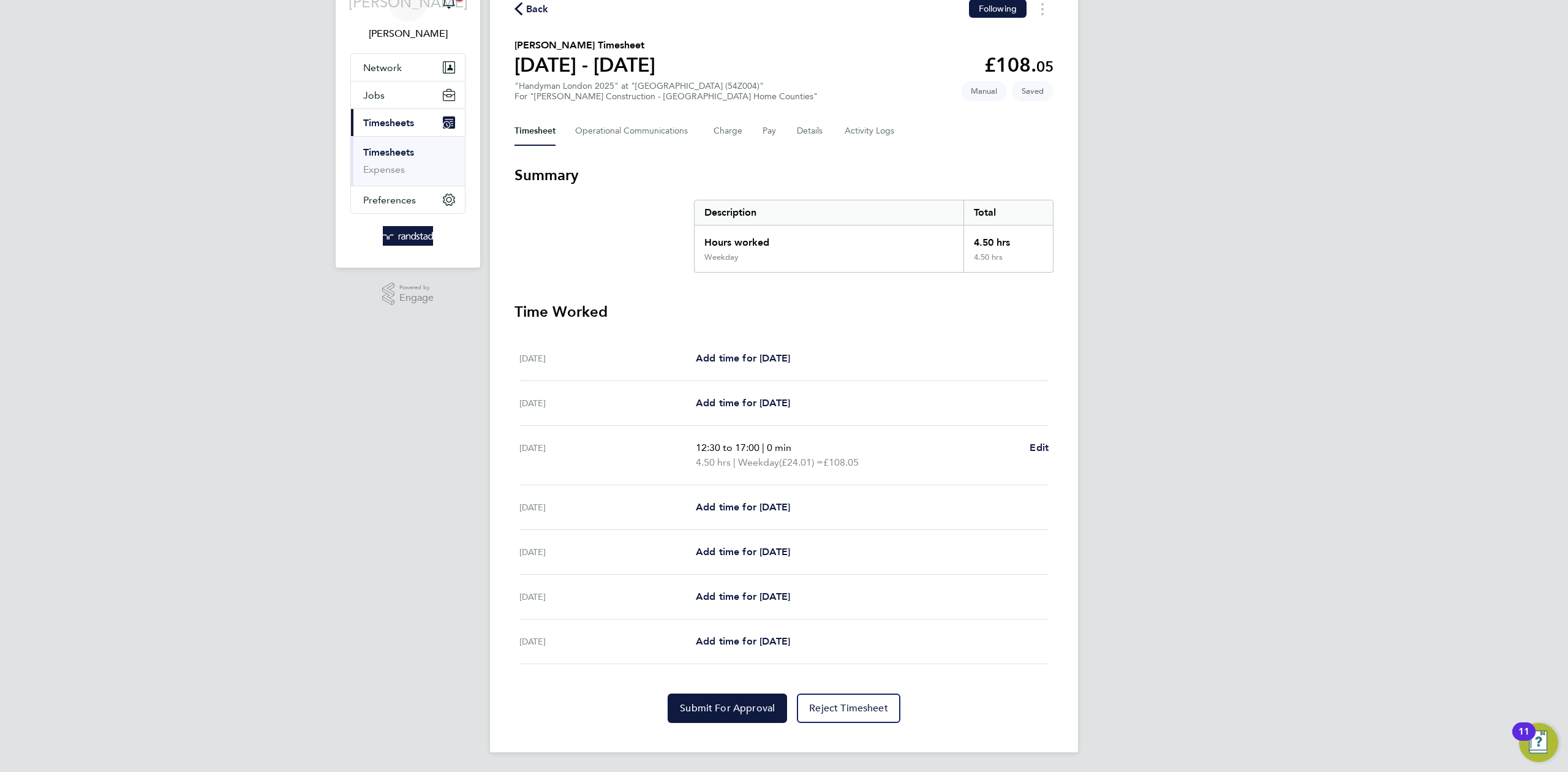
click at [734, 497] on div "[DATE] Add time for [DATE] Add time for [DATE]" at bounding box center [784, 508] width 530 height 45
click at [738, 509] on span "Add time for [DATE]" at bounding box center [742, 506] width 94 height 11
select select "30"
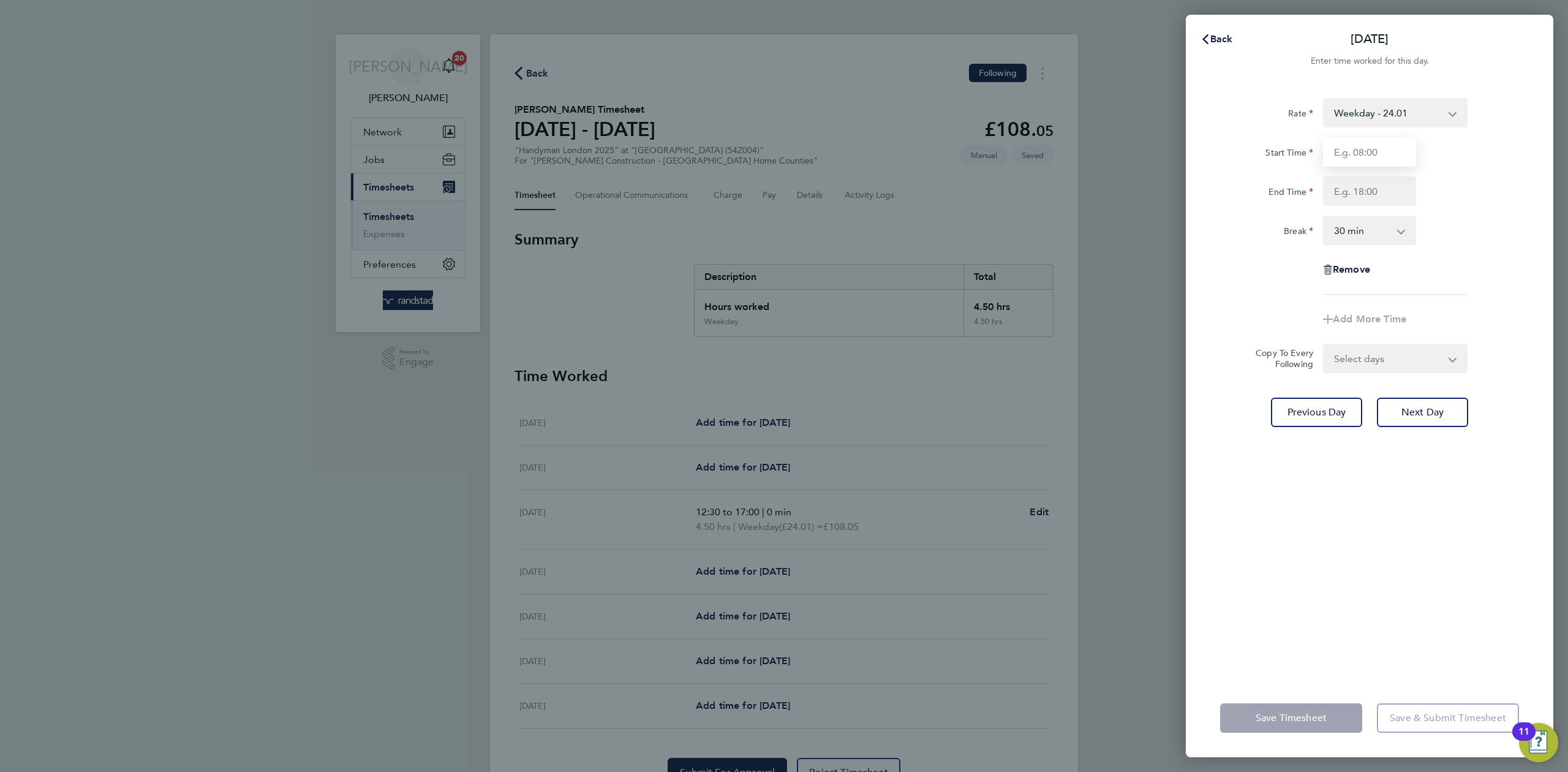
drag, startPoint x: 1350, startPoint y: 142, endPoint x: 1366, endPoint y: 157, distance: 21.9
click at [1351, 142] on input "Start Time" at bounding box center [1370, 152] width 93 height 29
type input "07:30"
click at [1368, 195] on input "End Time" at bounding box center [1370, 191] width 93 height 29
type input "17:00"
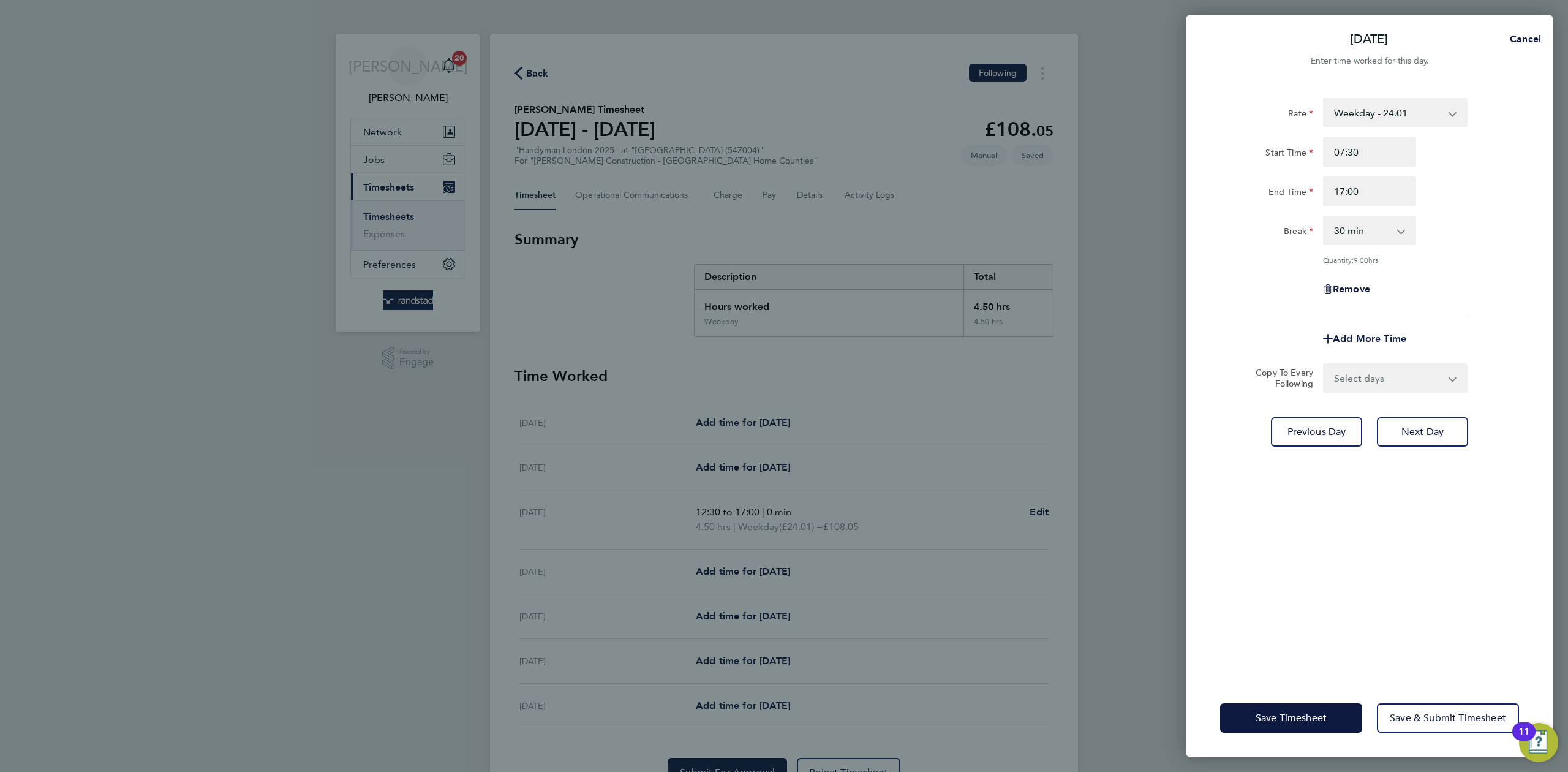
drag, startPoint x: 1505, startPoint y: 240, endPoint x: 1511, endPoint y: 235, distance: 7.8
click at [1506, 240] on div "Break 0 min 15 min 30 min 45 min 60 min 75 min 90 min" at bounding box center [1369, 230] width 309 height 29
click at [1266, 710] on button "Save Timesheet" at bounding box center [1291, 718] width 142 height 29
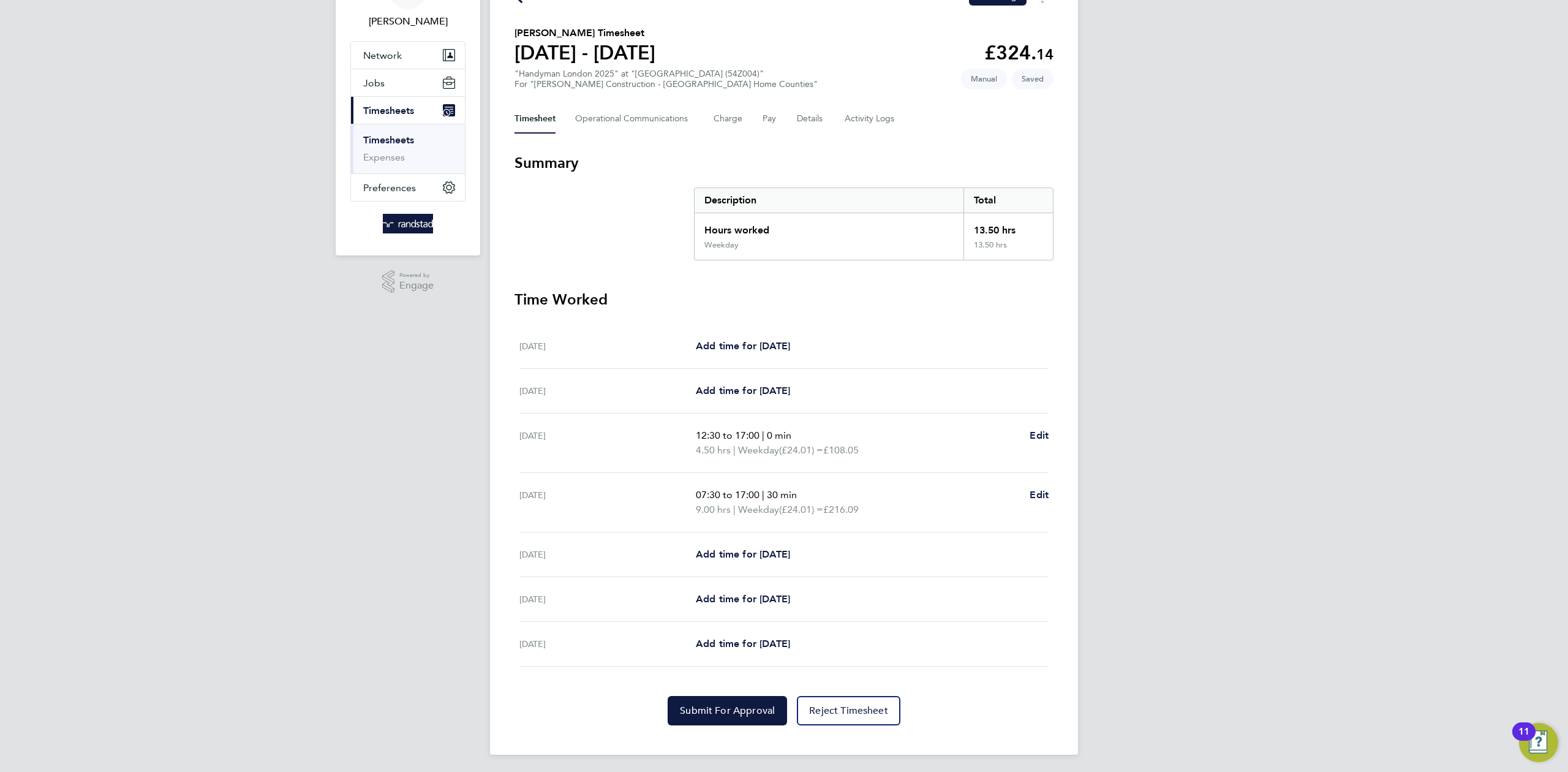
scroll to position [80, 0]
click at [752, 551] on span "Add time for [DATE]" at bounding box center [742, 551] width 94 height 11
select select "30"
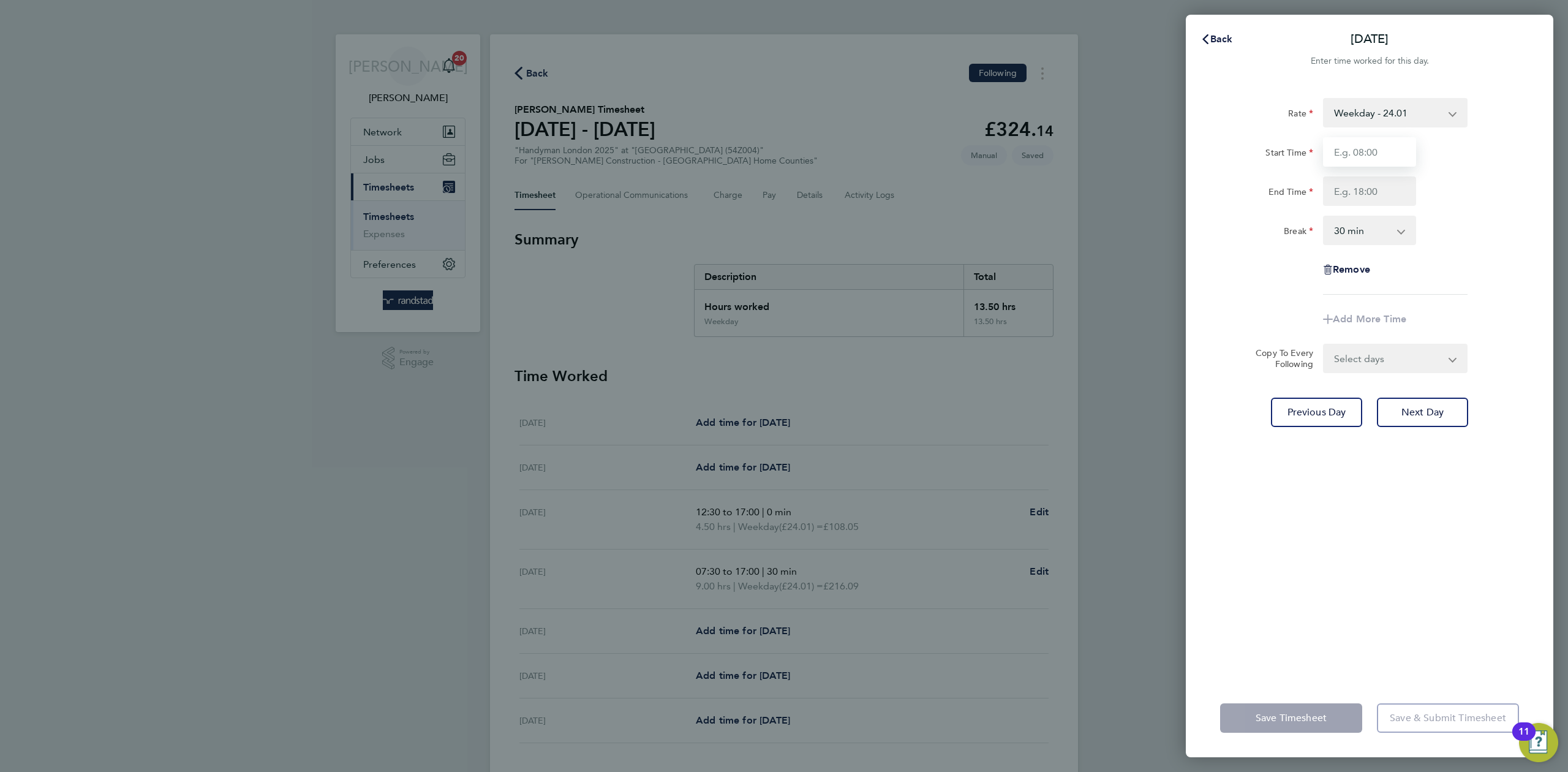
click at [1379, 156] on input "Start Time" at bounding box center [1370, 152] width 93 height 29
type input "07:30"
click at [1371, 190] on input "End Time" at bounding box center [1370, 191] width 93 height 29
type input "17:00"
click at [1339, 555] on div "Rate Weekday - 24.01 OT1 - 35.15 Overtime 2 - 46.00 Start Time 07:30 End Time 1…" at bounding box center [1369, 381] width 368 height 595
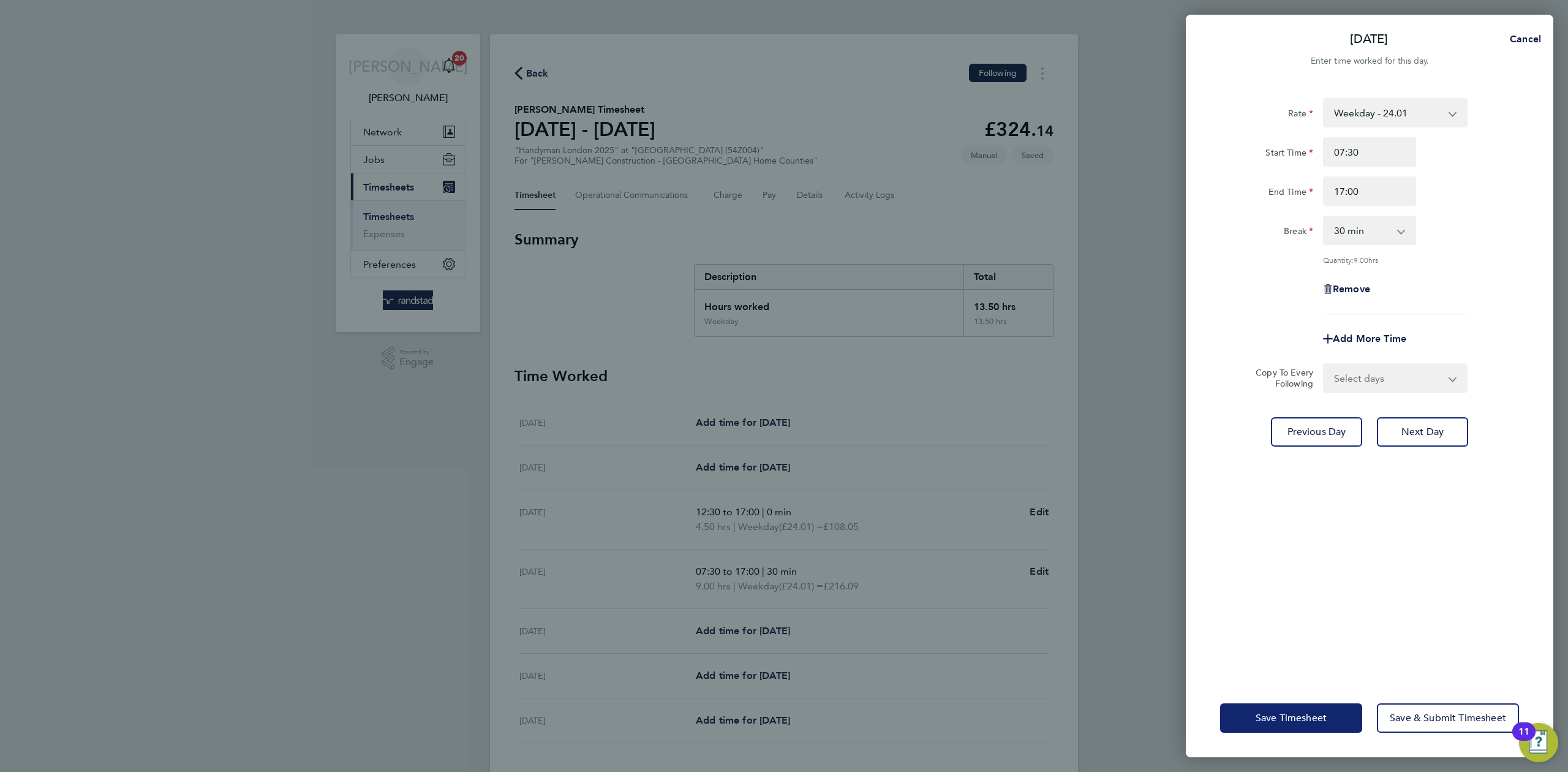
click at [1299, 717] on span "Save Timesheet" at bounding box center [1291, 718] width 71 height 12
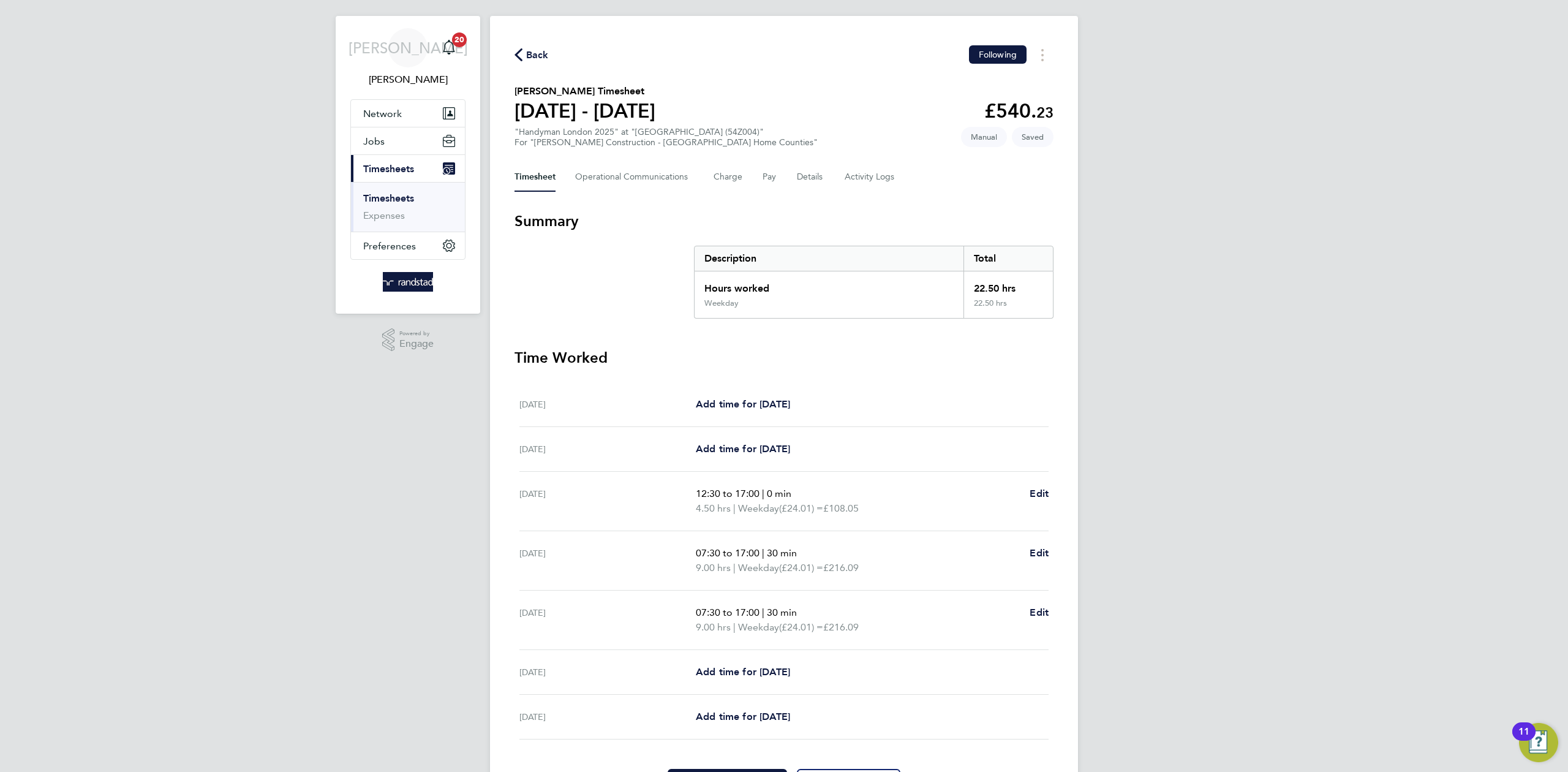
scroll to position [95, 0]
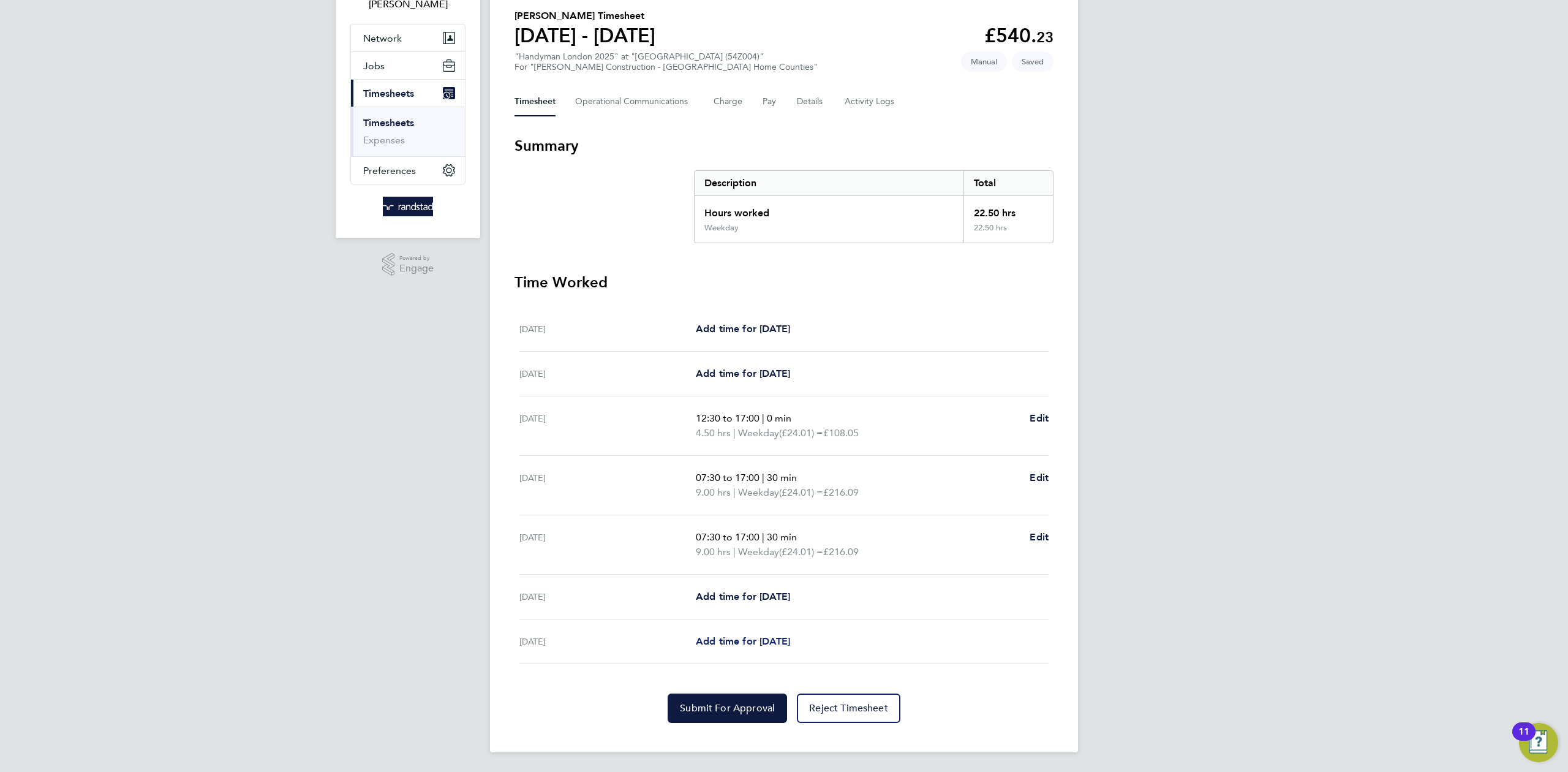
click at [729, 639] on span "Add time for [DATE]" at bounding box center [742, 640] width 94 height 11
select select "30"
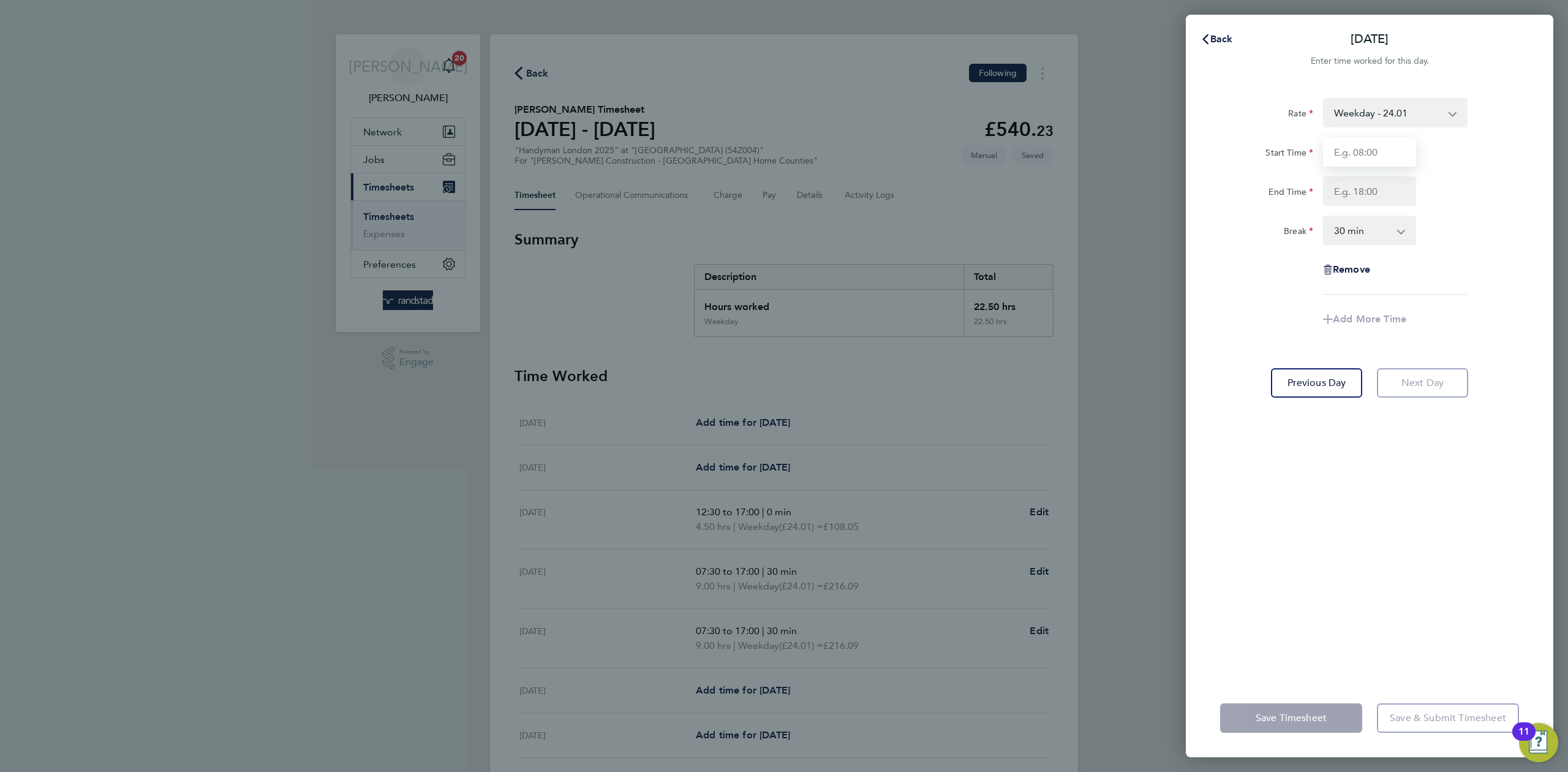
click at [1363, 144] on input "Start Time" at bounding box center [1370, 152] width 93 height 29
type input "07:30"
click at [1359, 192] on input "End Time" at bounding box center [1370, 191] width 93 height 29
type input "17:00"
click at [1388, 559] on div "Rate Weekday - 24.01 OT1 - 35.15 Overtime 2 - 46.00 Start Time 07:30 End Time 1…" at bounding box center [1369, 381] width 368 height 595
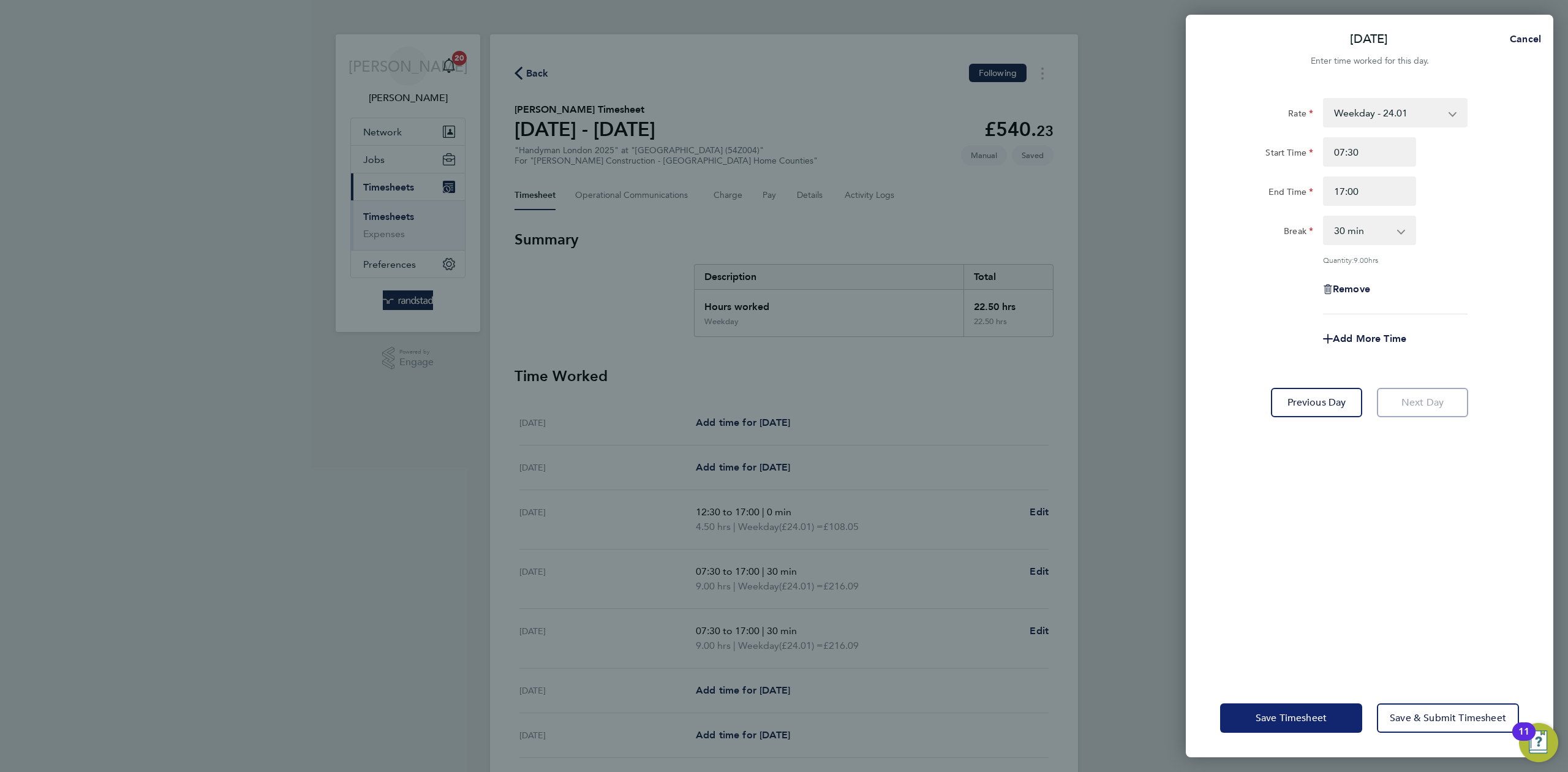
click at [1249, 715] on button "Save Timesheet" at bounding box center [1291, 718] width 142 height 29
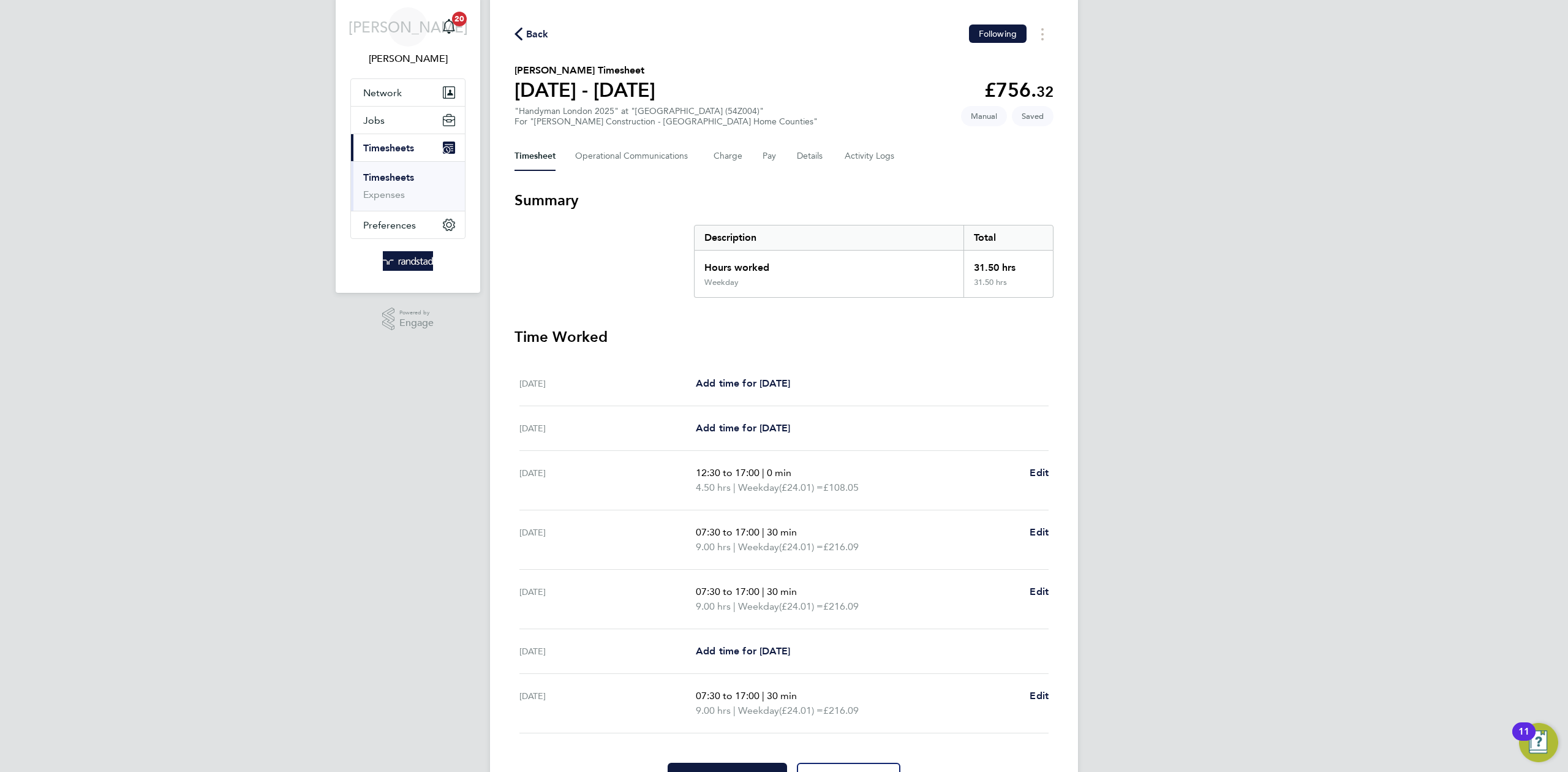
scroll to position [110, 0]
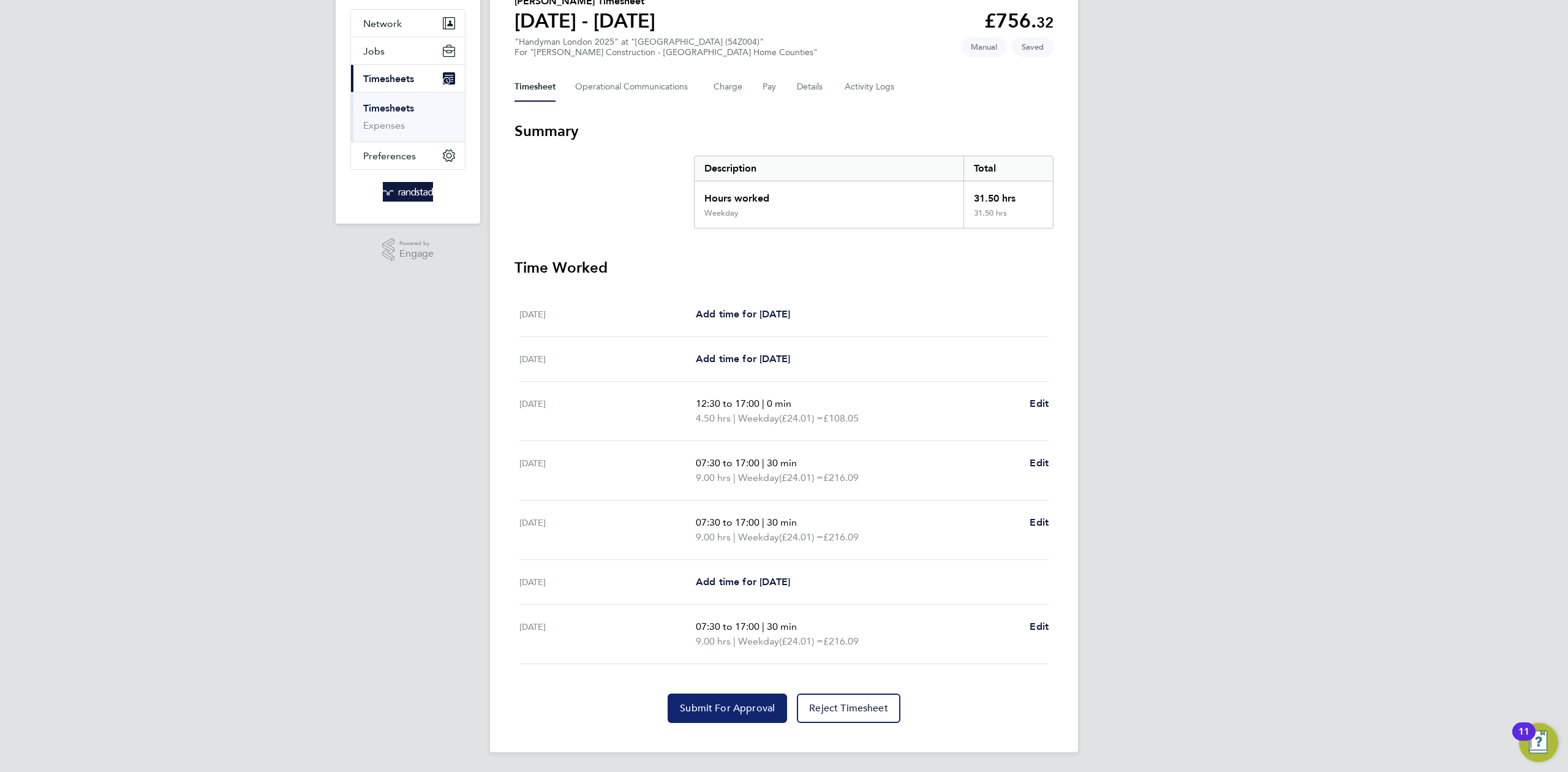
drag, startPoint x: 723, startPoint y: 708, endPoint x: 818, endPoint y: 682, distance: 98.5
click at [723, 707] on span "Submit For Approval" at bounding box center [728, 708] width 95 height 12
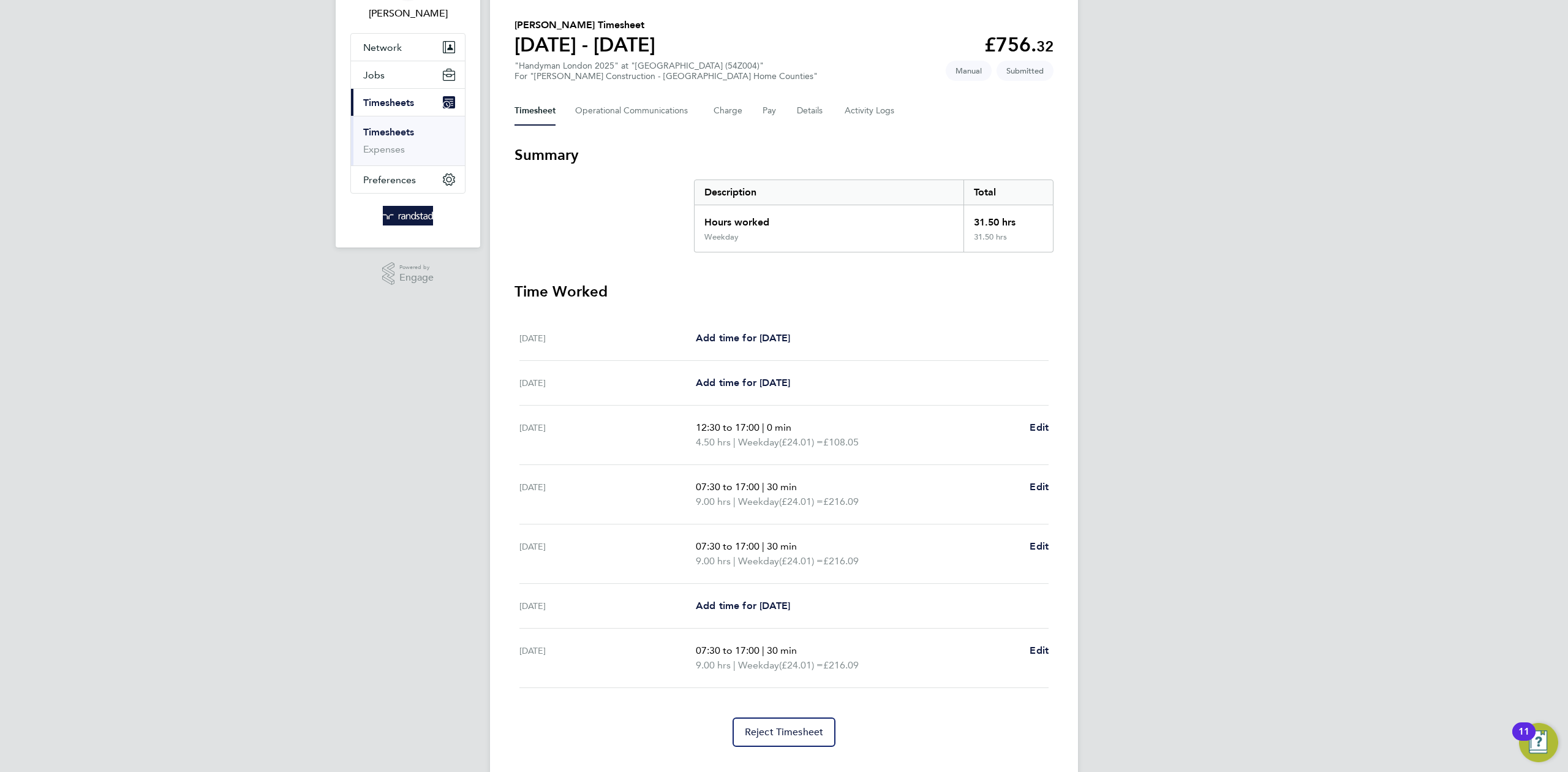
scroll to position [0, 0]
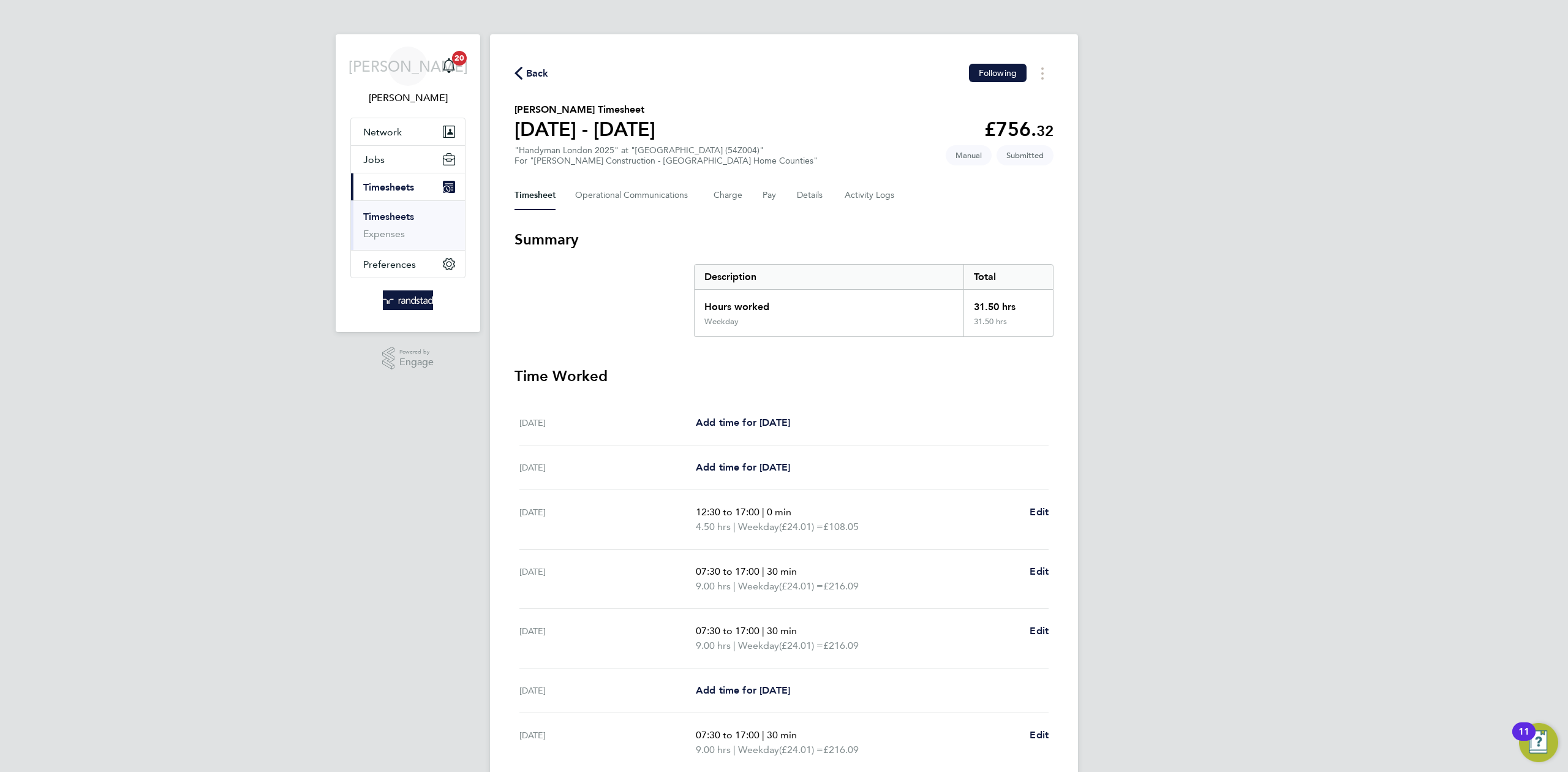
click at [527, 73] on span "Back" at bounding box center [537, 73] width 22 height 15
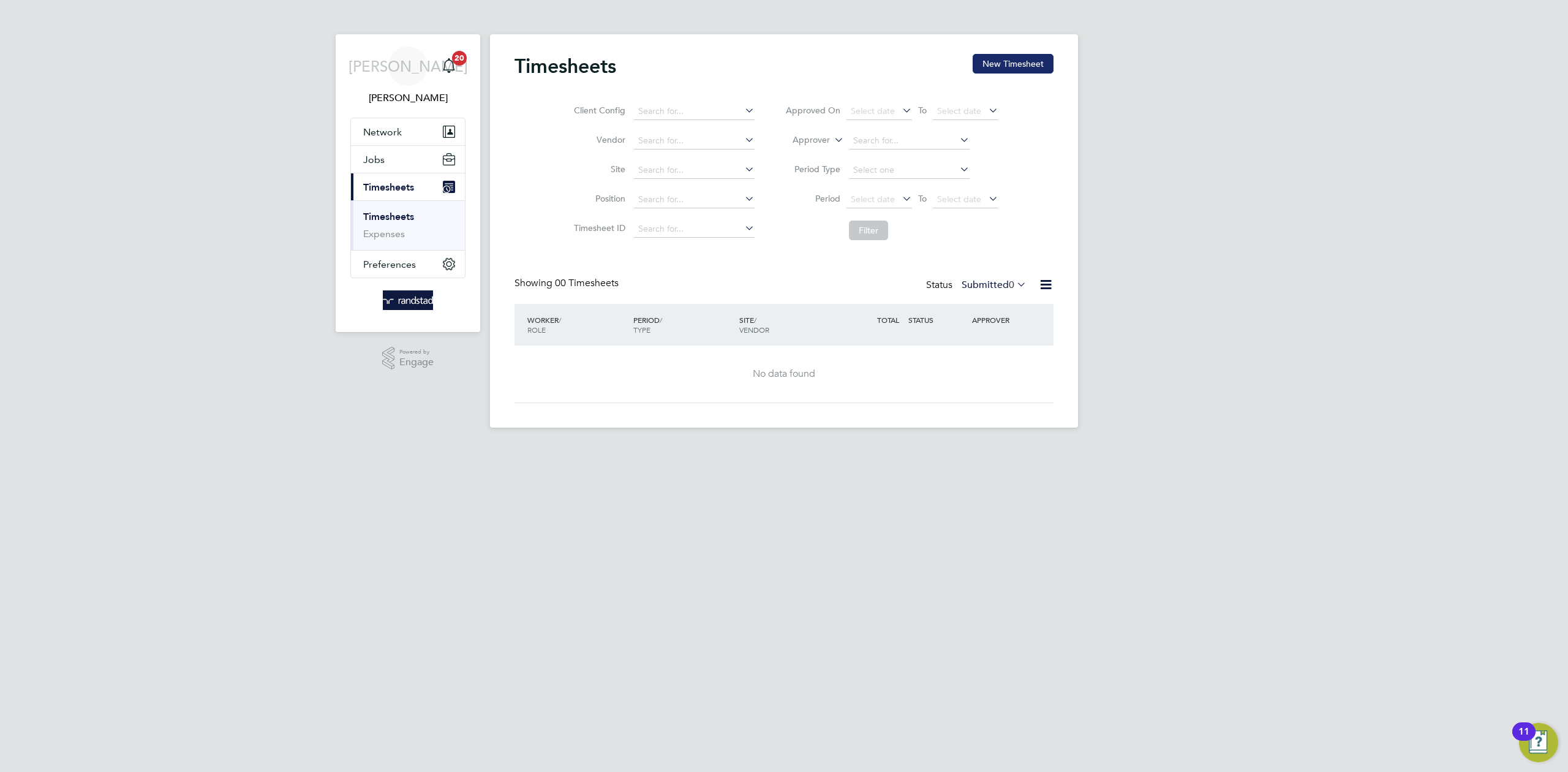
click at [1006, 70] on button "New Timesheet" at bounding box center [1012, 63] width 80 height 20
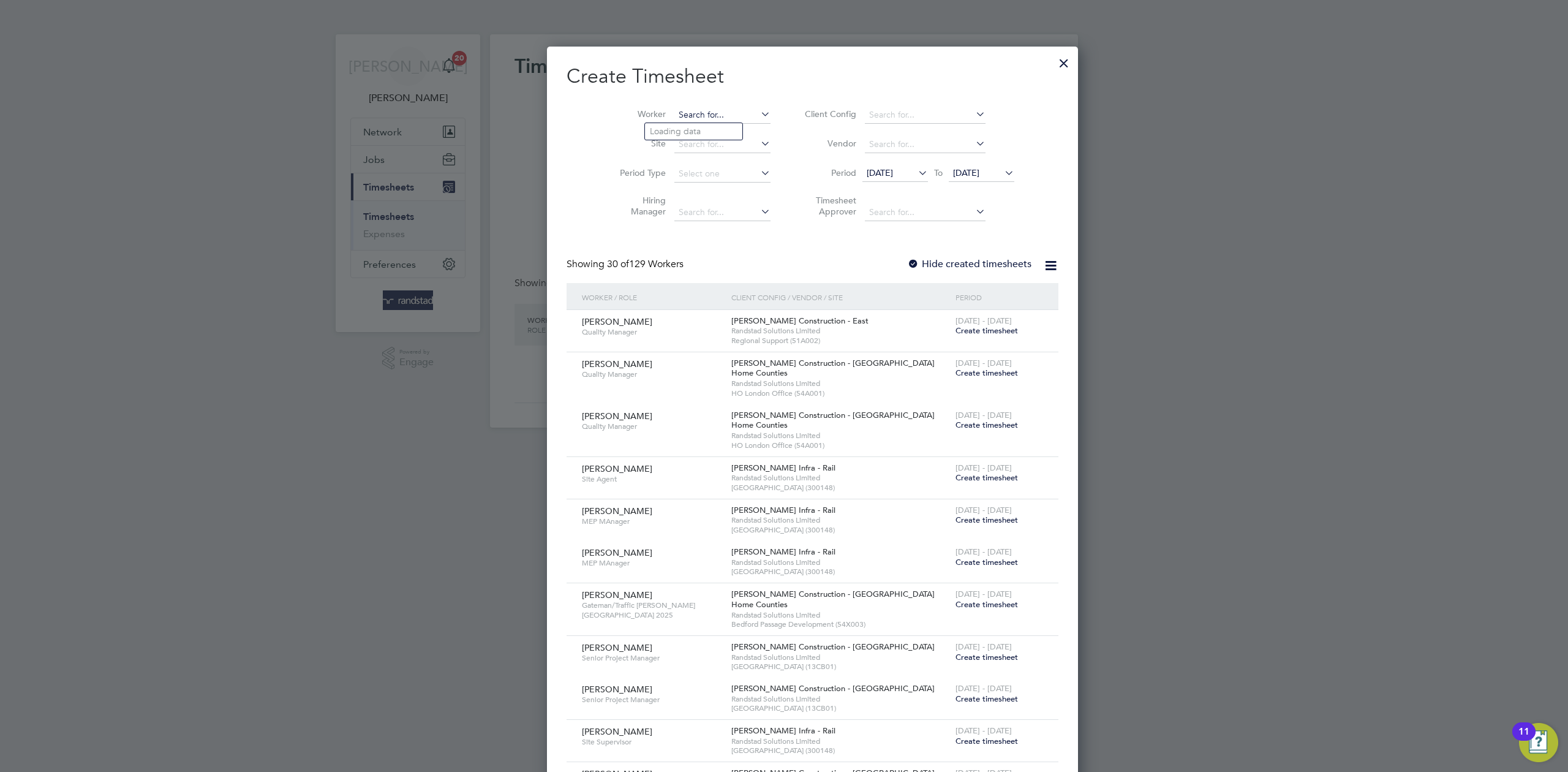
scroll to position [2632, 474]
click at [674, 117] on input at bounding box center [722, 115] width 96 height 17
type input "jorg"
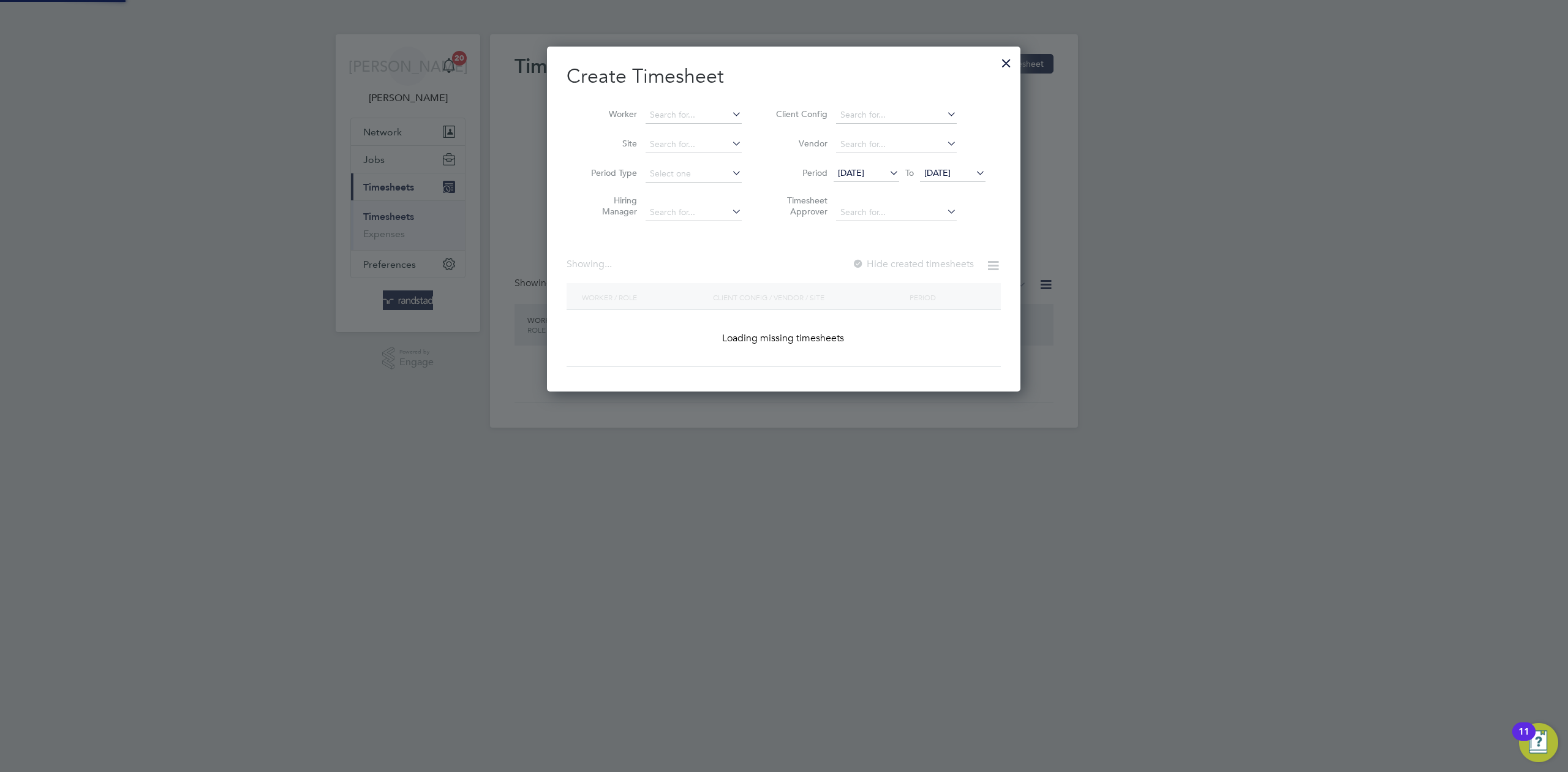
click at [686, 154] on li "Site" at bounding box center [662, 145] width 190 height 29
click at [674, 106] on input at bounding box center [693, 115] width 96 height 17
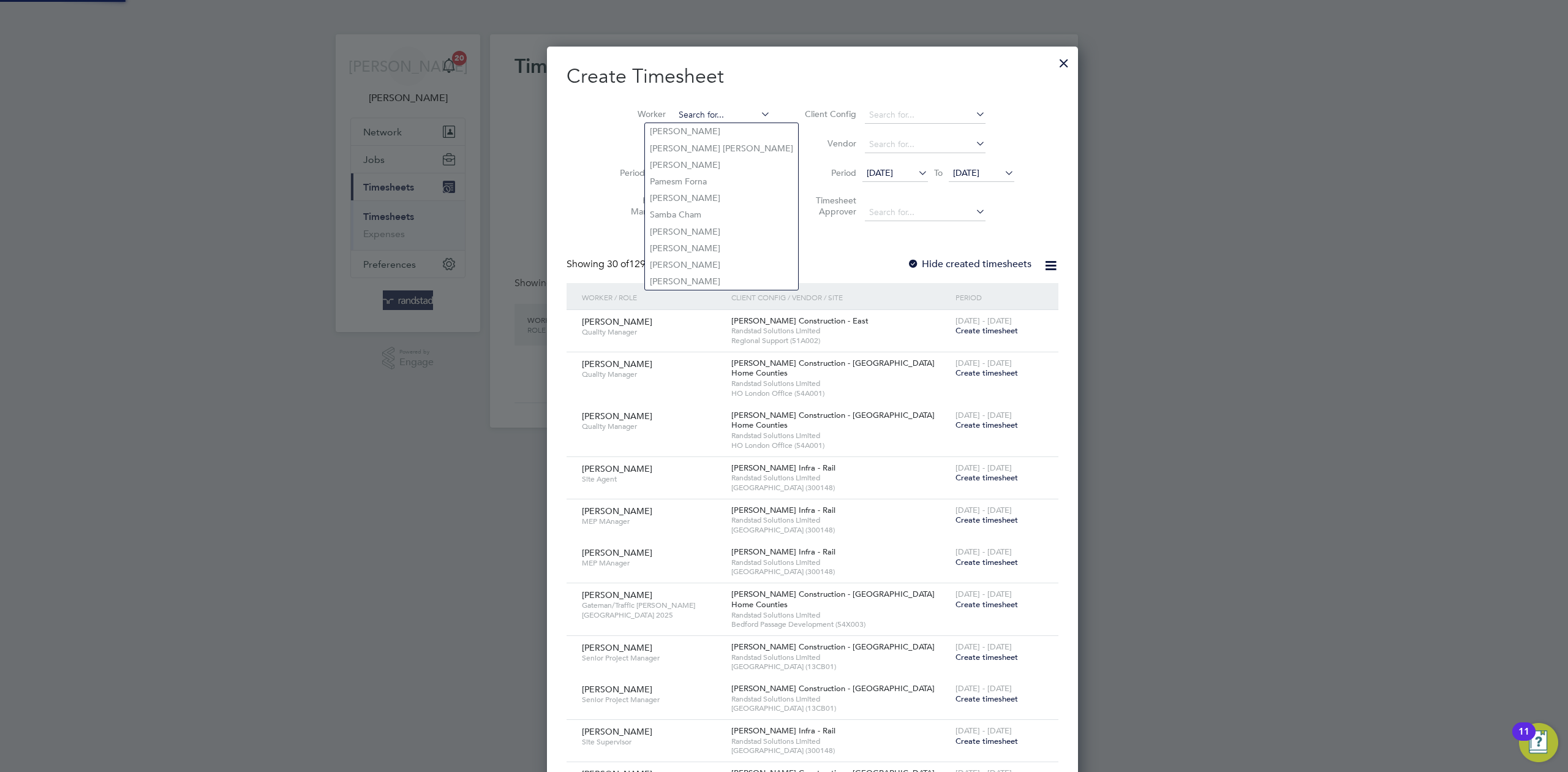
scroll to position [2632, 474]
type input "jorg"
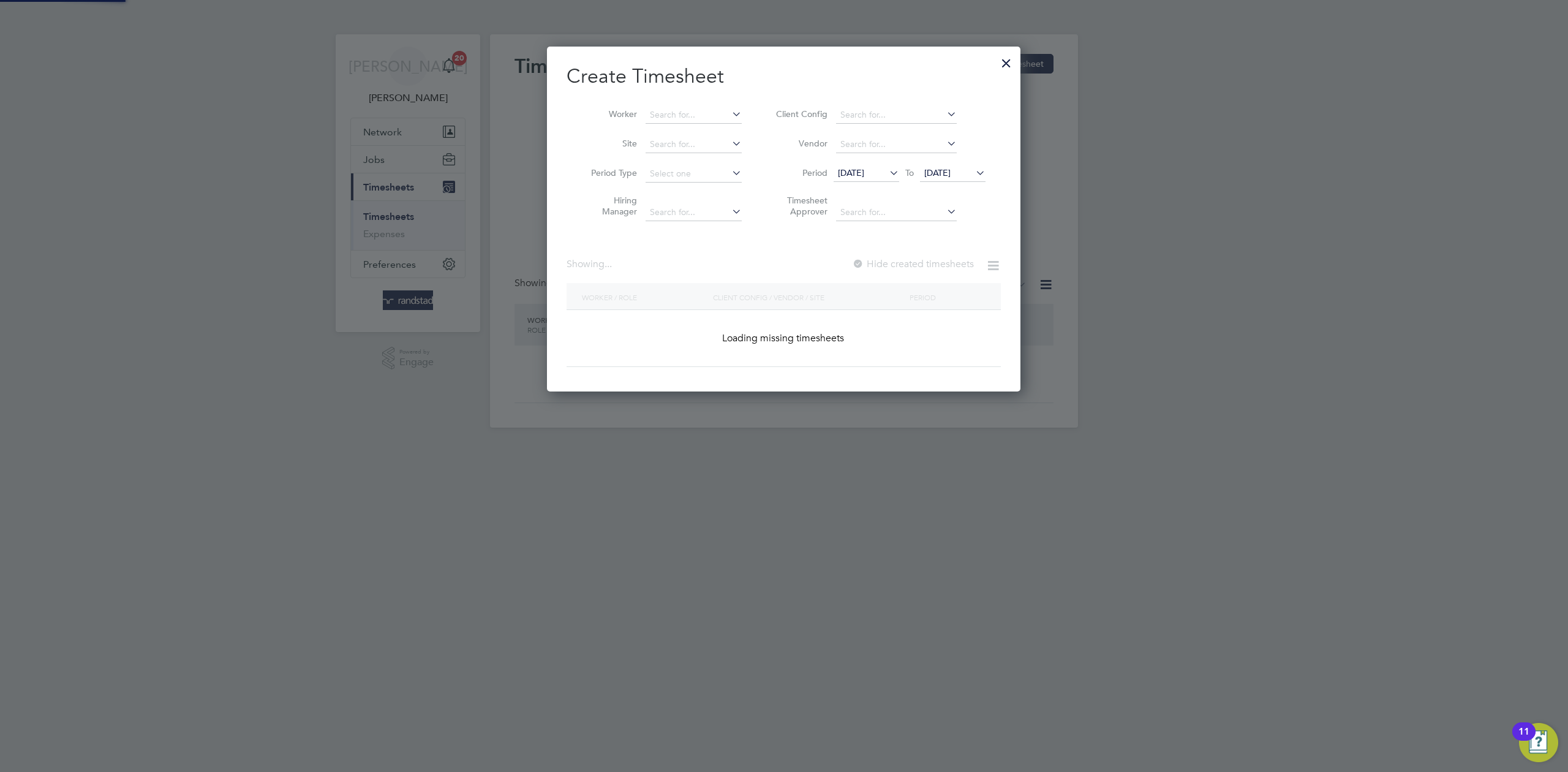
scroll to position [345, 474]
drag, startPoint x: 672, startPoint y: 135, endPoint x: 669, endPoint y: 144, distance: 9.5
click at [669, 144] on div "Timesheets New Timesheet Client Config Vendor Site Position Timesheet ID Approv…" at bounding box center [784, 231] width 588 height 393
click at [695, 106] on input at bounding box center [693, 115] width 96 height 17
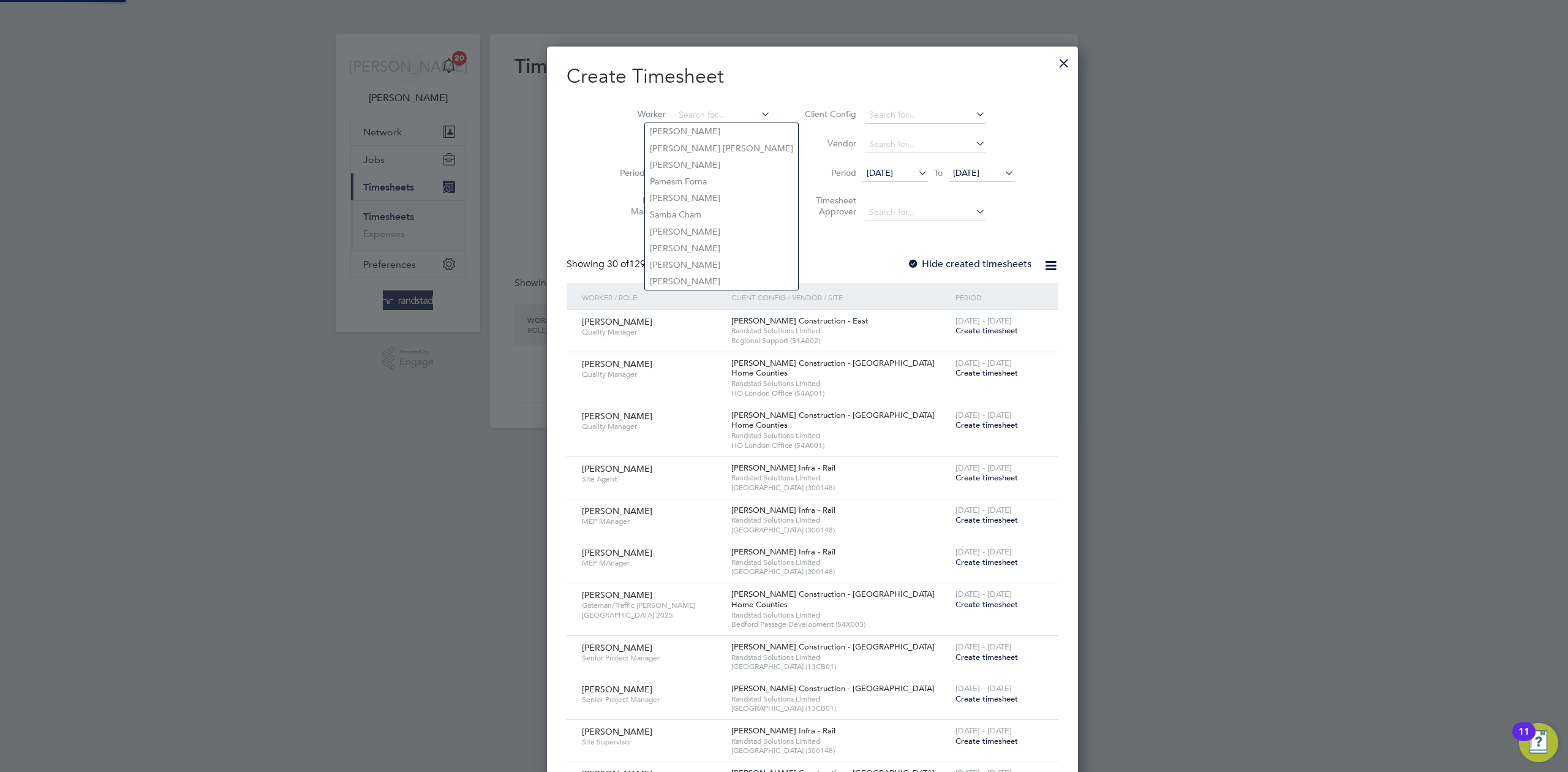
scroll to position [2632, 474]
click at [684, 145] on li "[PERSON_NAME]" at bounding box center [698, 148] width 107 height 16
type input "[PERSON_NAME]"
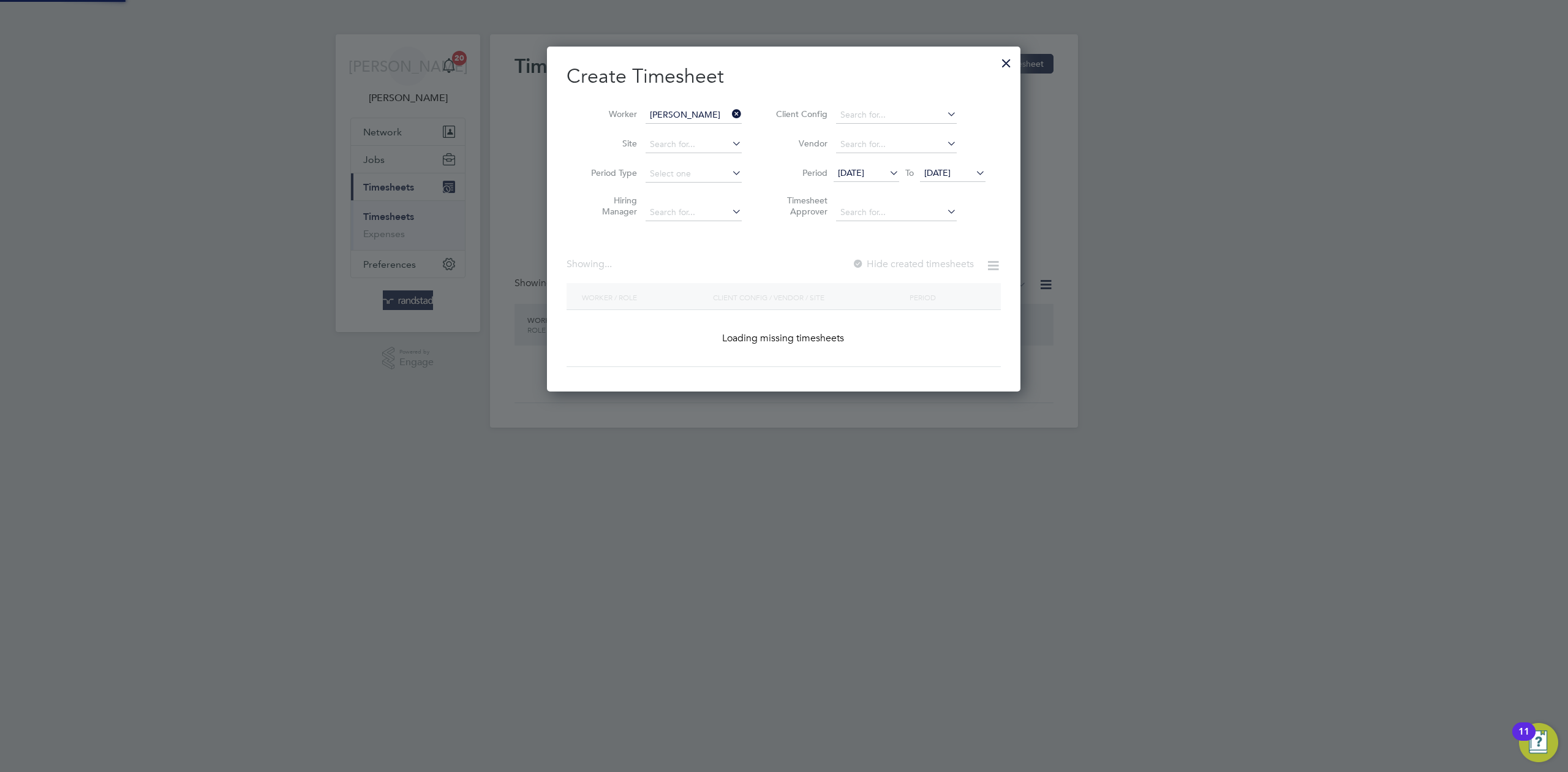
scroll to position [345, 474]
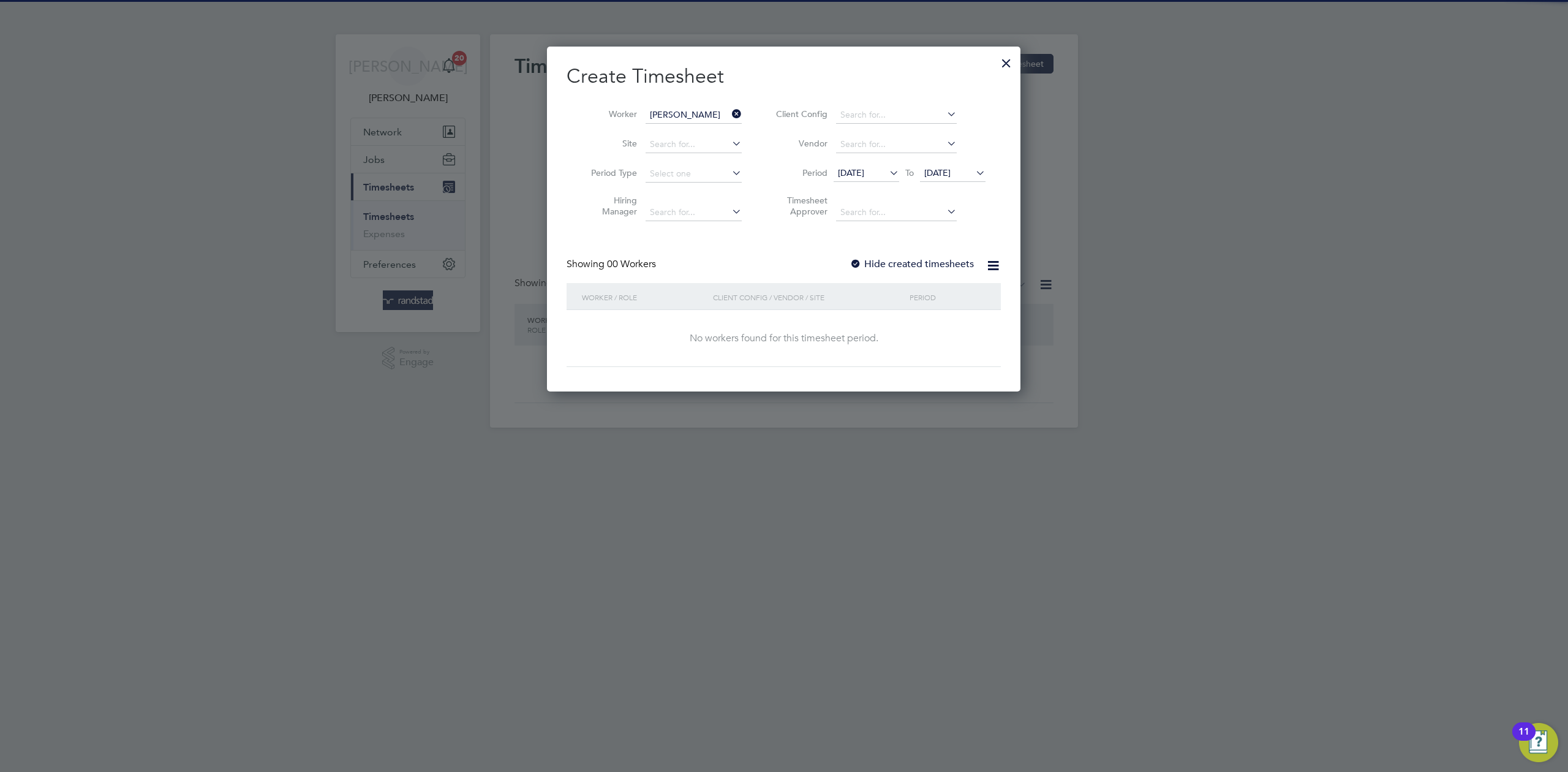
click at [877, 262] on label "Hide created timesheets" at bounding box center [912, 264] width 125 height 12
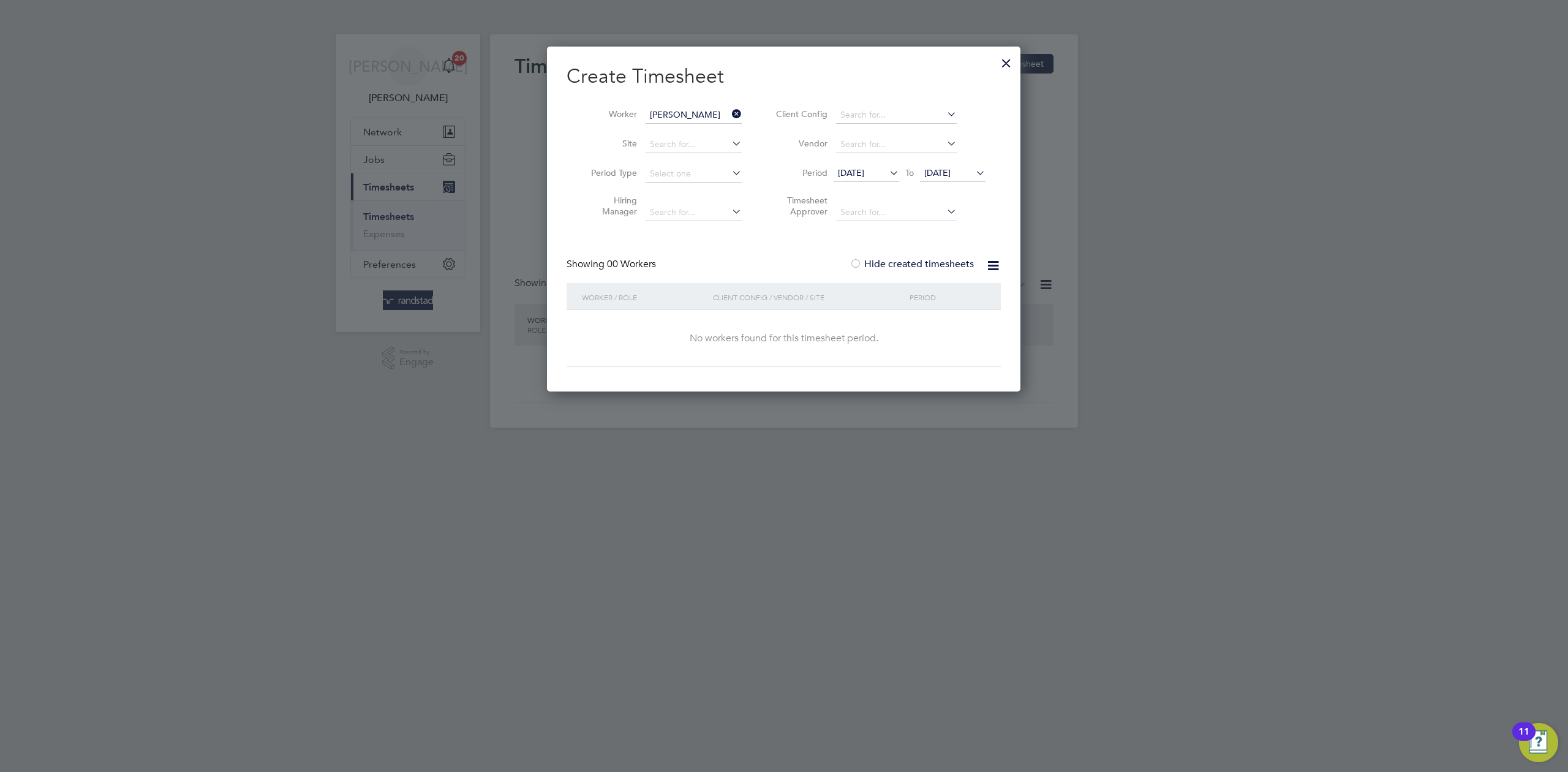
click at [878, 263] on label "Hide created timesheets" at bounding box center [912, 264] width 125 height 12
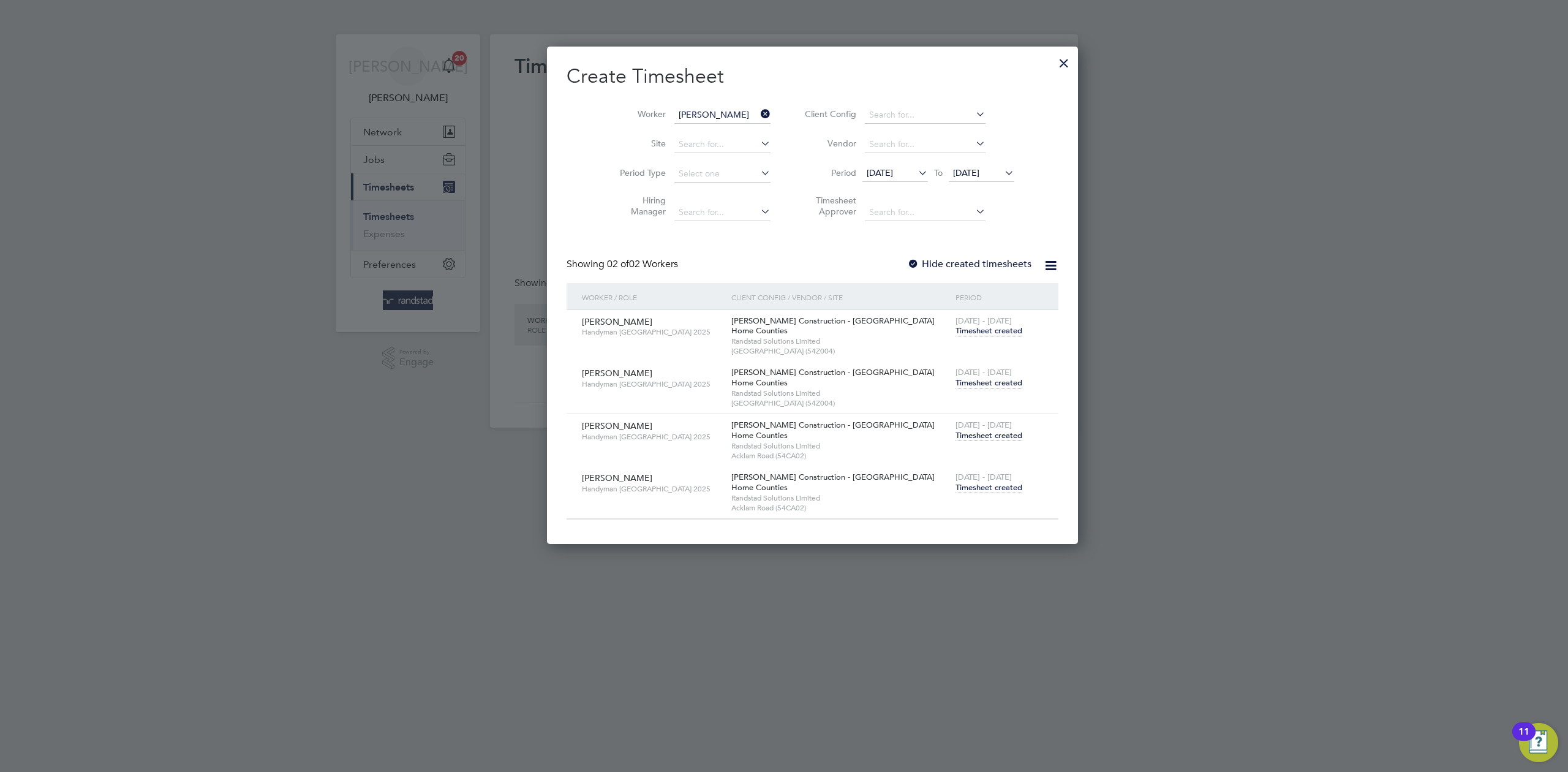
click at [955, 378] on span "Timesheet created" at bounding box center [988, 383] width 67 height 11
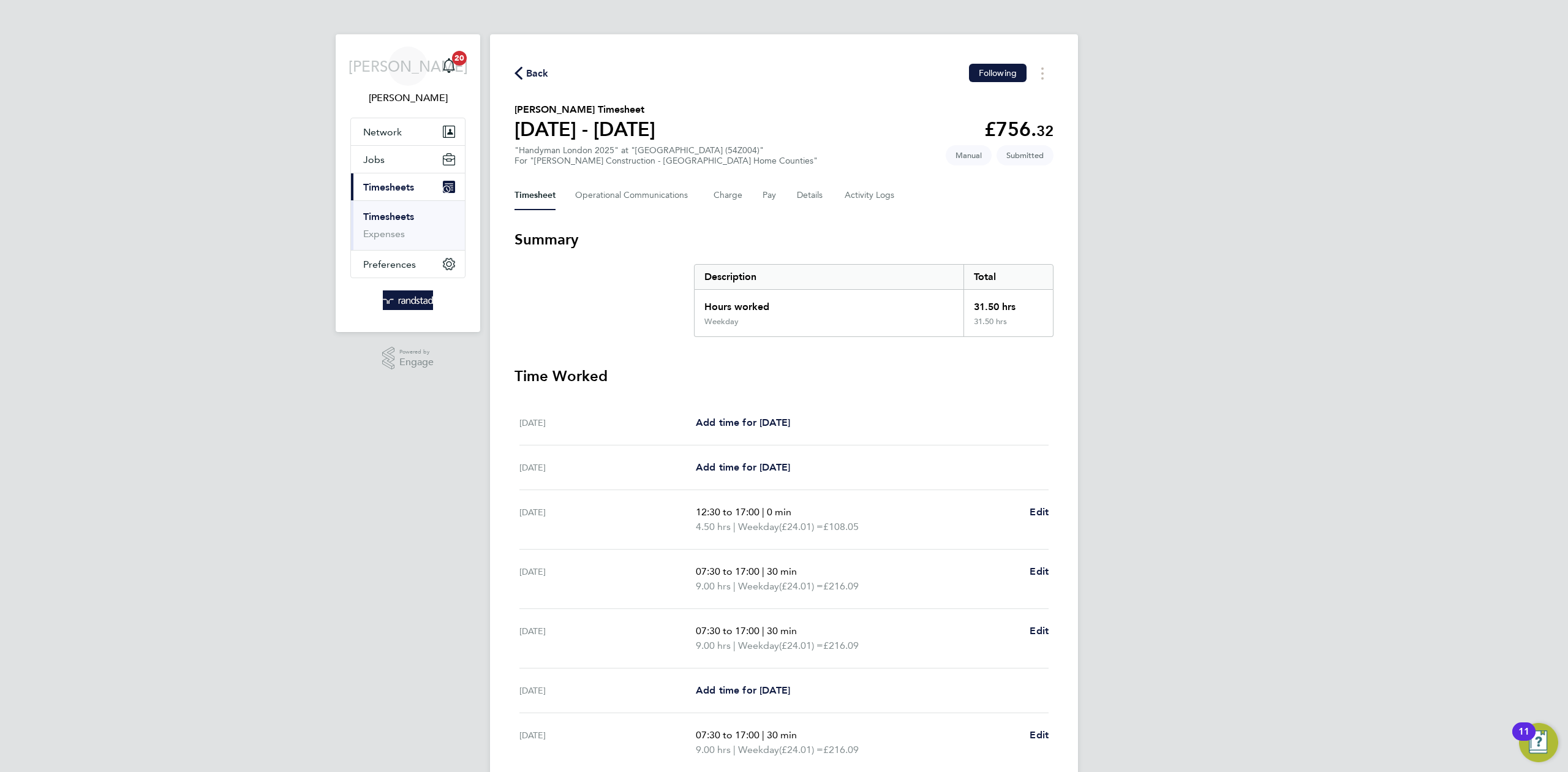
drag, startPoint x: 510, startPoint y: 62, endPoint x: 521, endPoint y: 67, distance: 12.1
click at [517, 64] on div "Back Following [PERSON_NAME] Timesheet [DATE] - [DATE] £756. 32 "Handyman Londo…" at bounding box center [784, 447] width 588 height 827
click at [530, 68] on span "Back" at bounding box center [537, 73] width 22 height 15
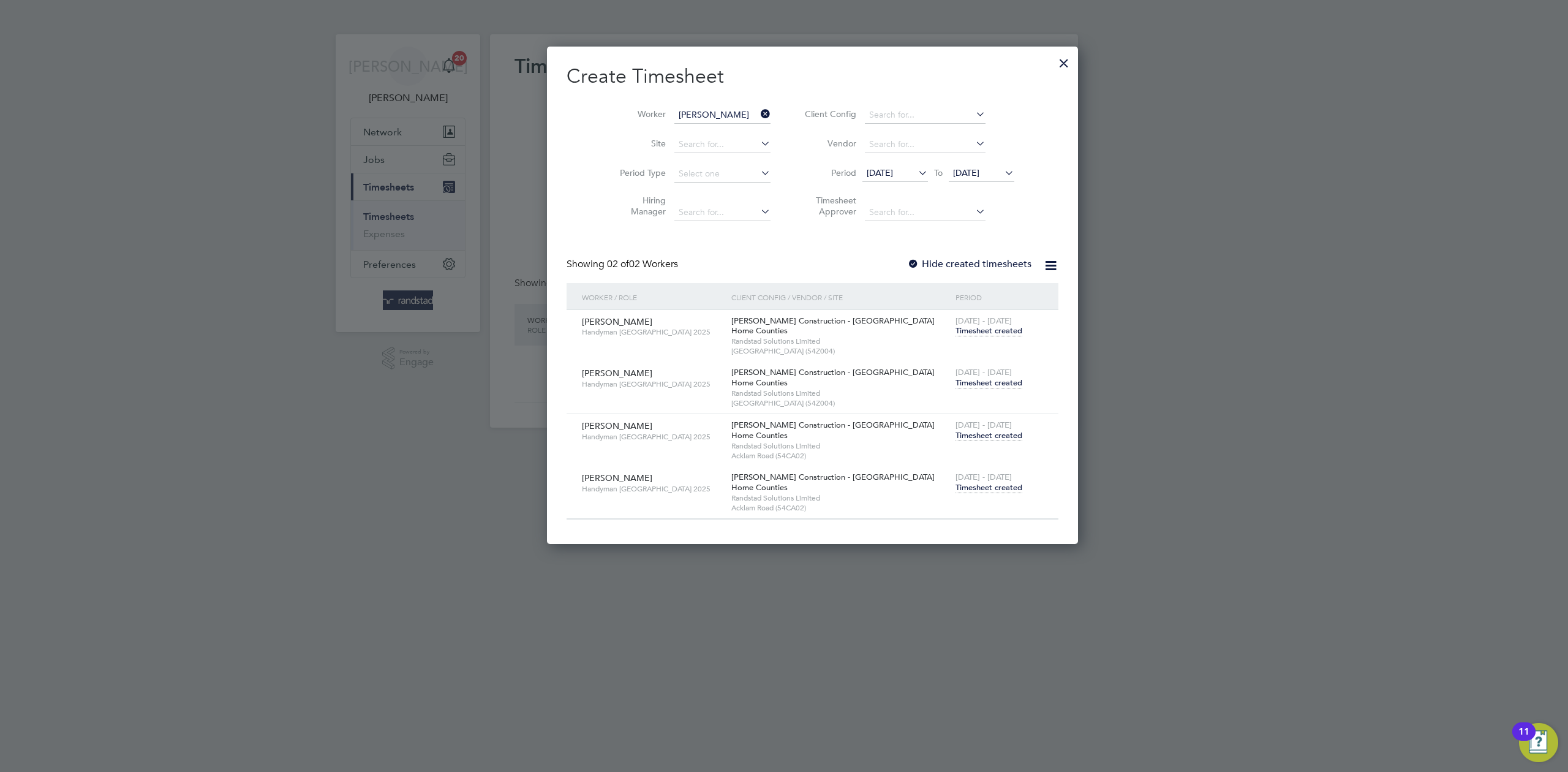
click at [955, 381] on span "Timesheet created" at bounding box center [988, 383] width 67 height 11
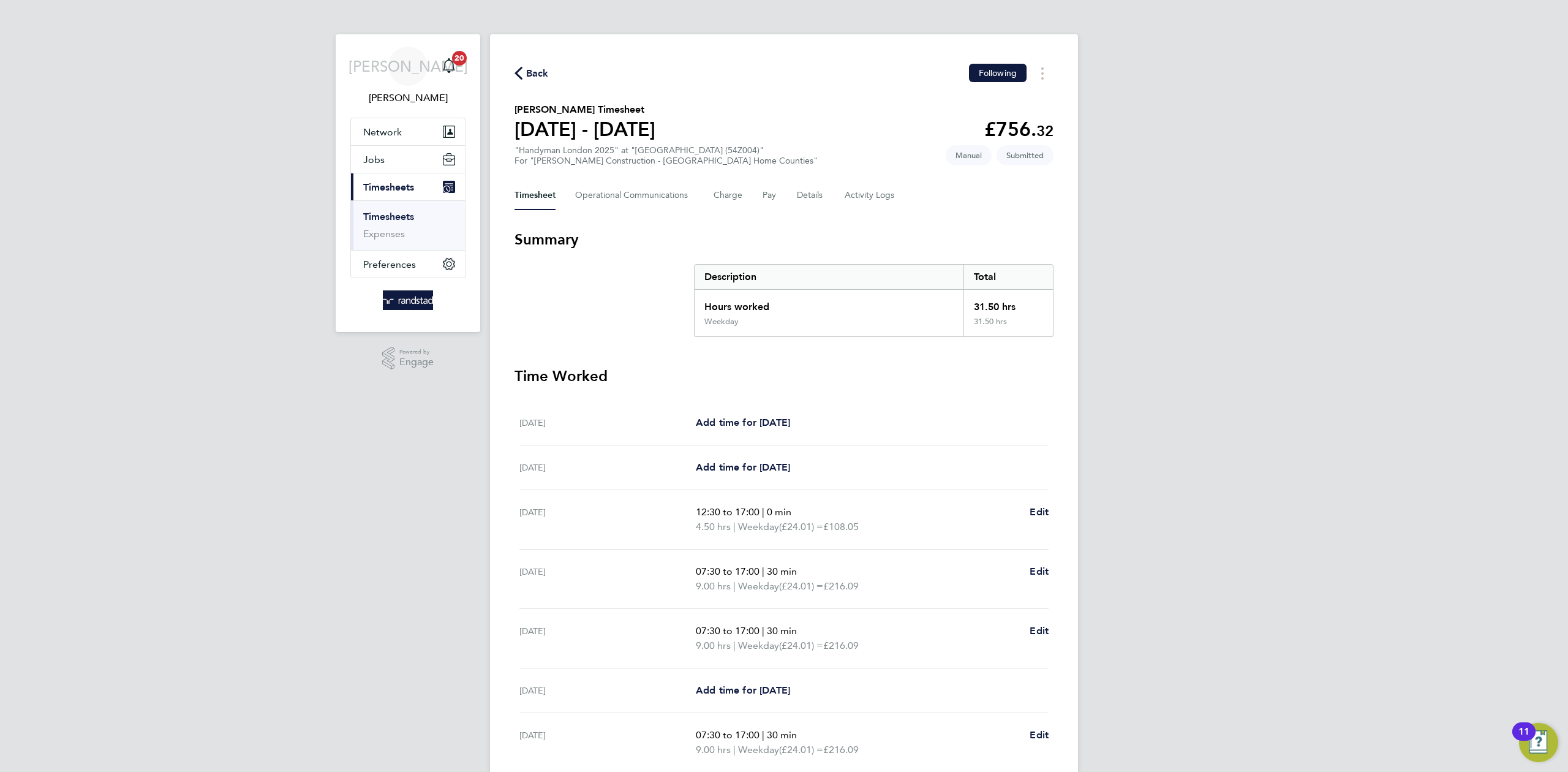
click at [534, 74] on span "Back" at bounding box center [537, 73] width 22 height 15
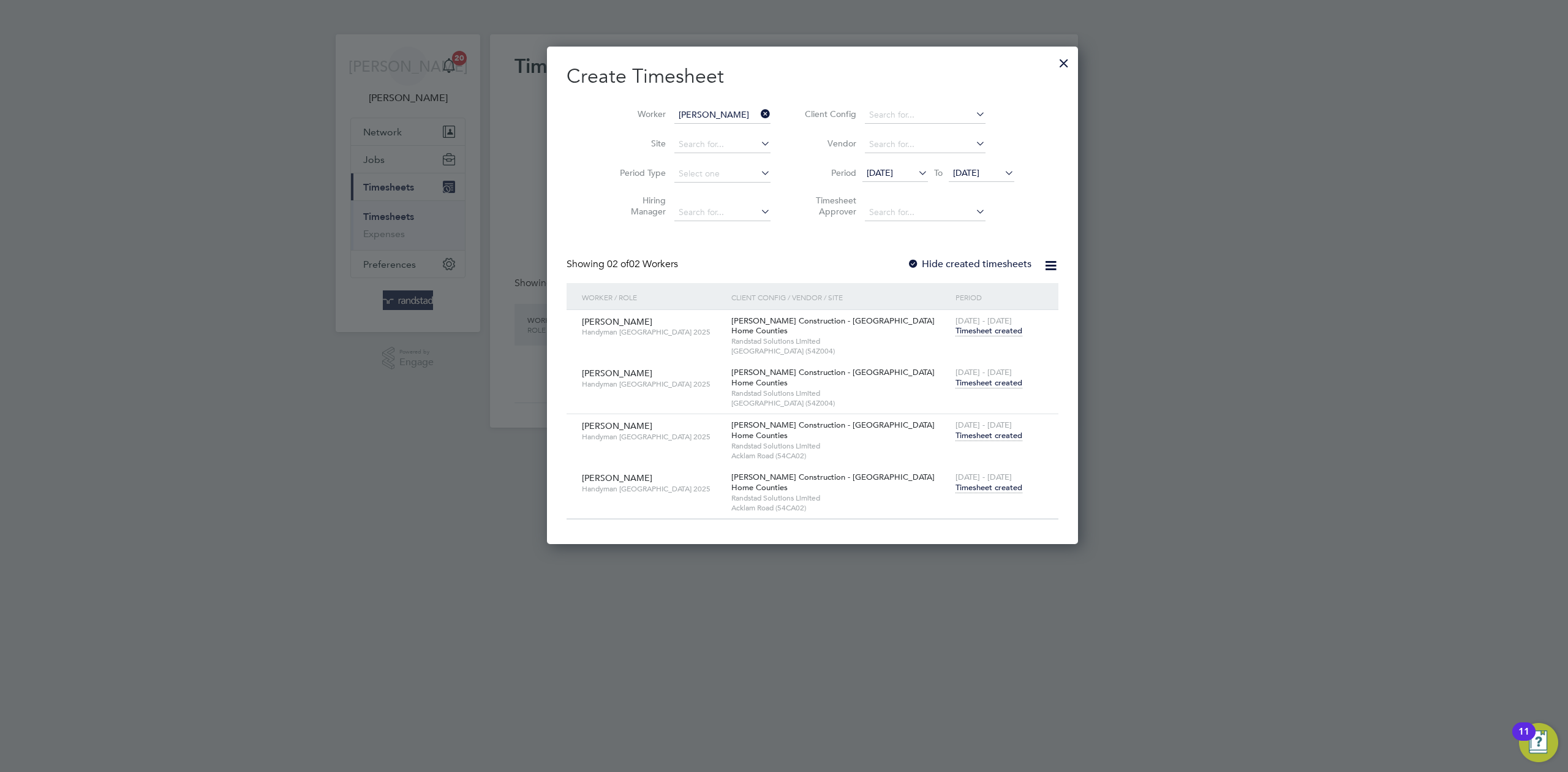
click at [955, 489] on span "Timesheet created" at bounding box center [988, 487] width 67 height 11
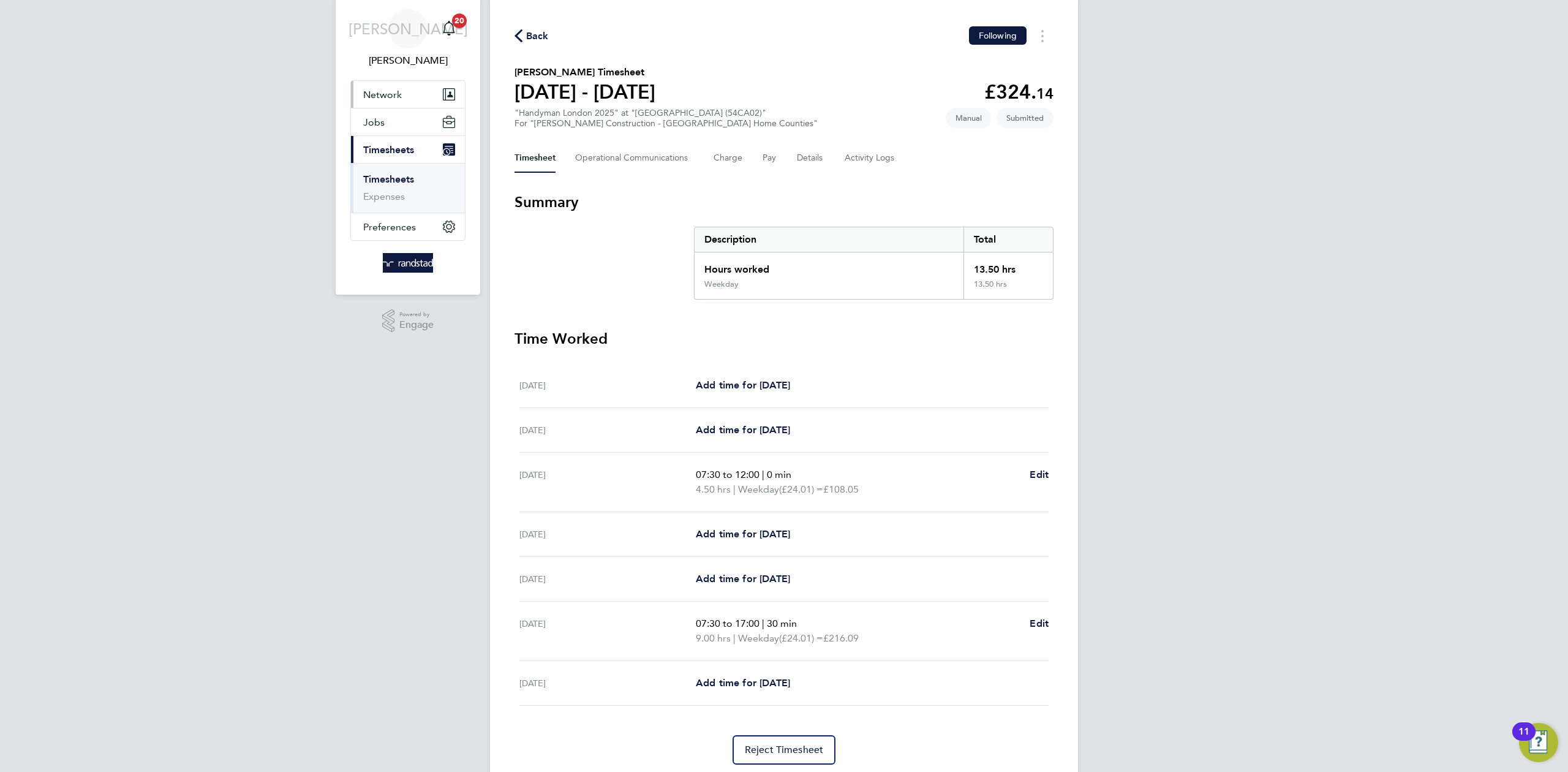
scroll to position [80, 0]
